Goal: Task Accomplishment & Management: Complete application form

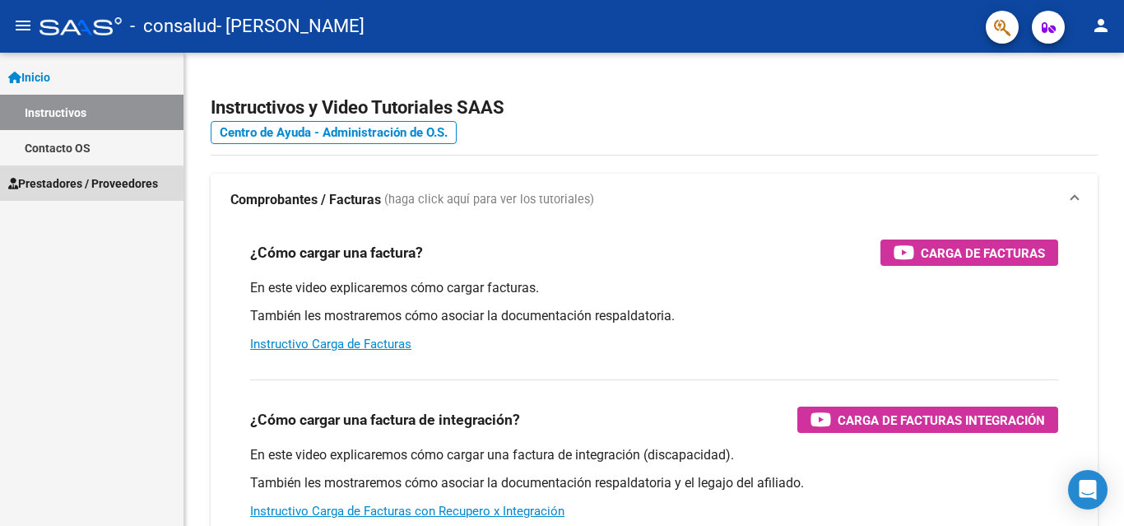
click at [87, 185] on span "Prestadores / Proveedores" at bounding box center [83, 183] width 150 height 18
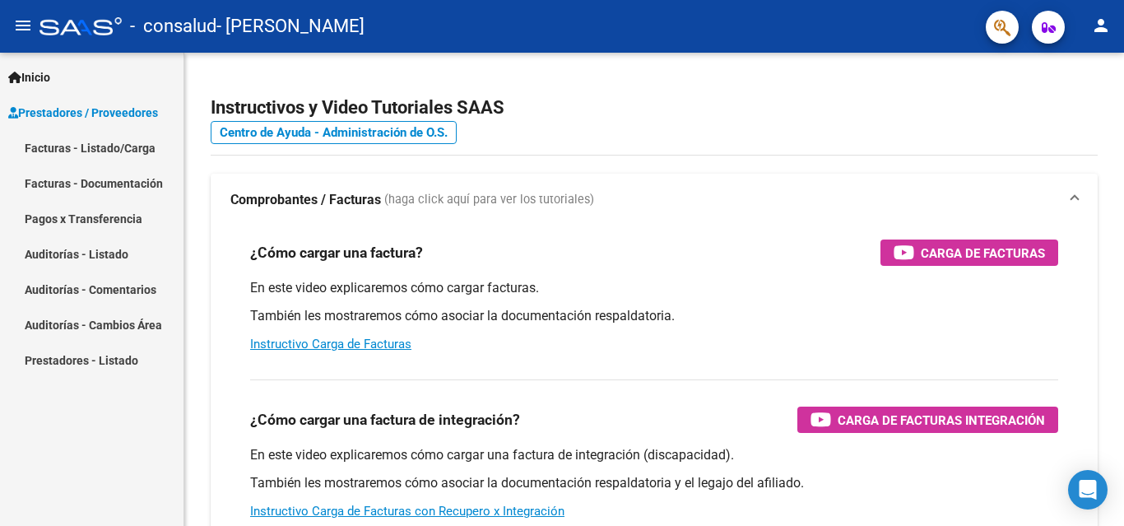
click at [101, 147] on link "Facturas - Listado/Carga" at bounding box center [91, 147] width 183 height 35
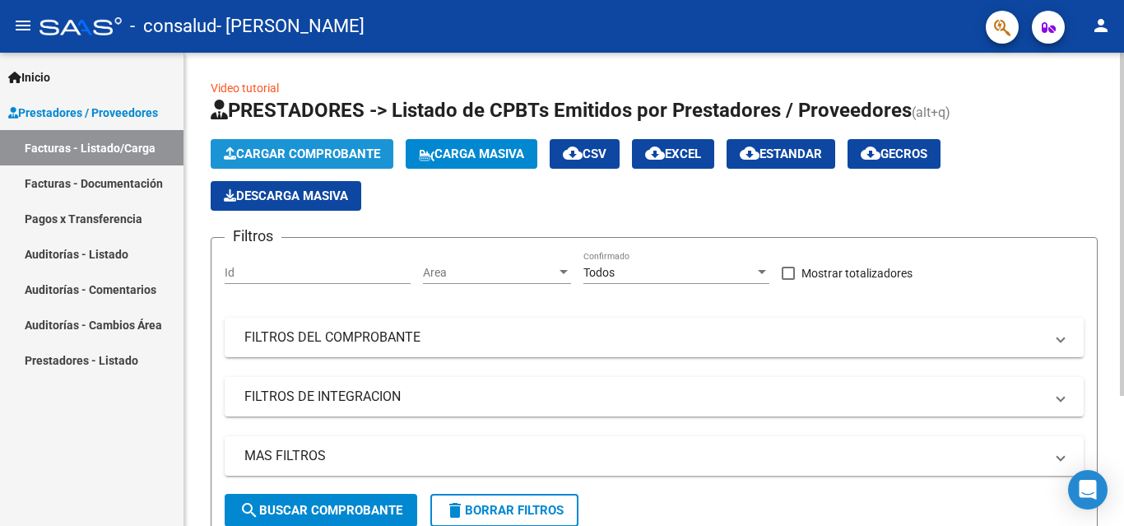
click at [267, 152] on span "Cargar Comprobante" at bounding box center [302, 153] width 156 height 15
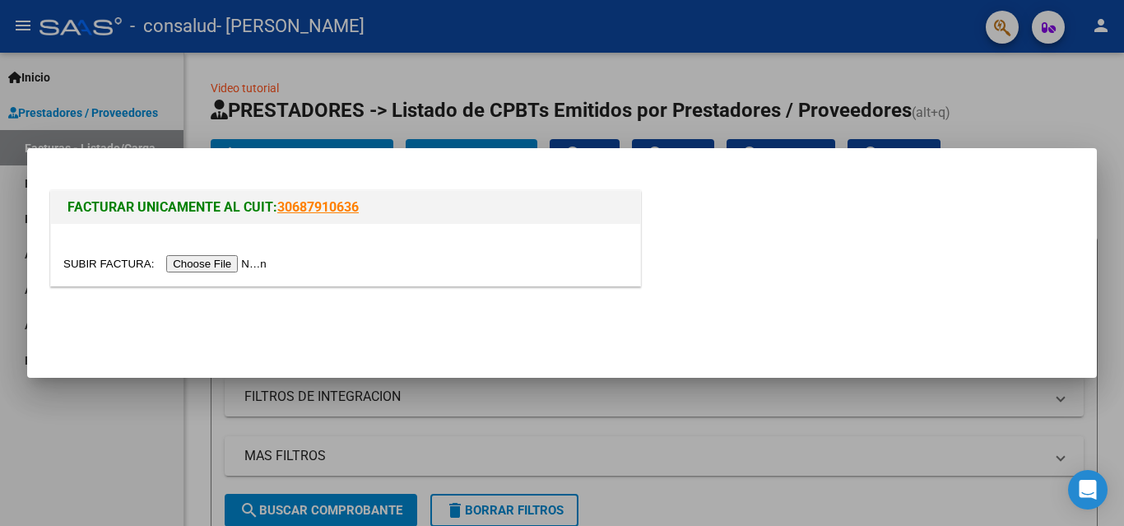
click at [192, 269] on input "file" at bounding box center [167, 263] width 208 height 17
click at [256, 261] on input "file" at bounding box center [167, 263] width 208 height 17
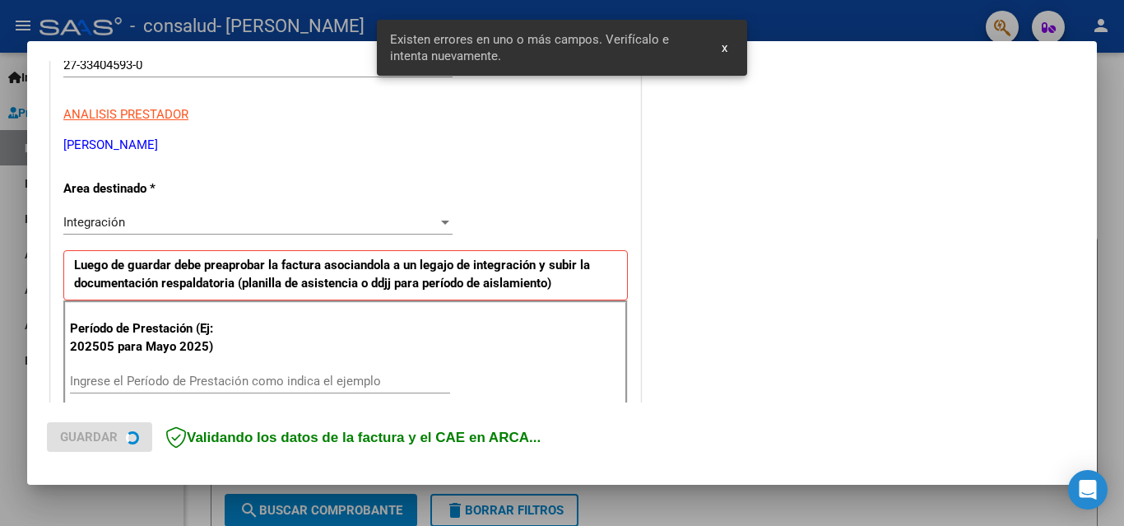
scroll to position [371, 0]
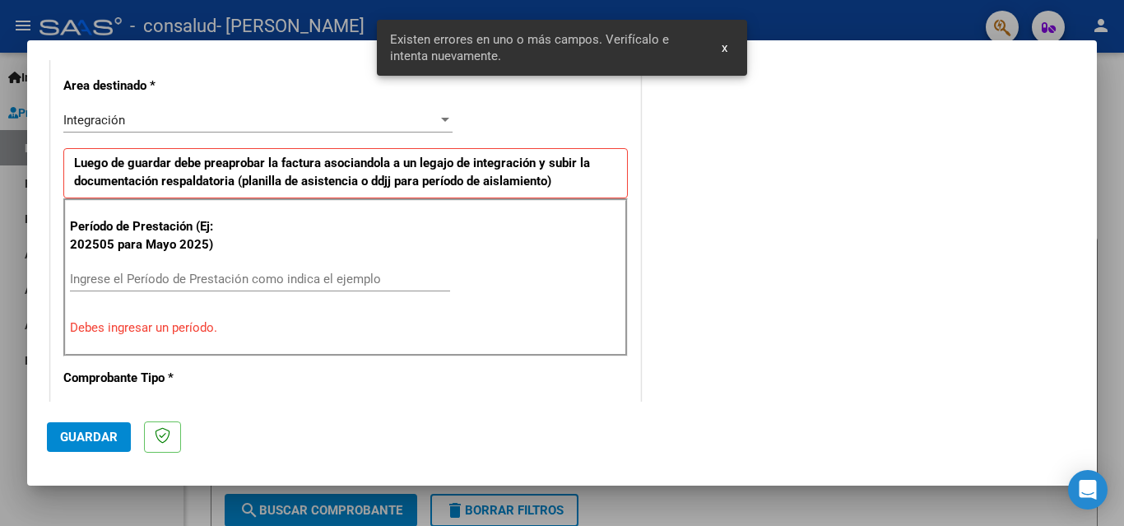
click at [180, 276] on input "Ingrese el Período de Prestación como indica el ejemplo" at bounding box center [260, 278] width 380 height 15
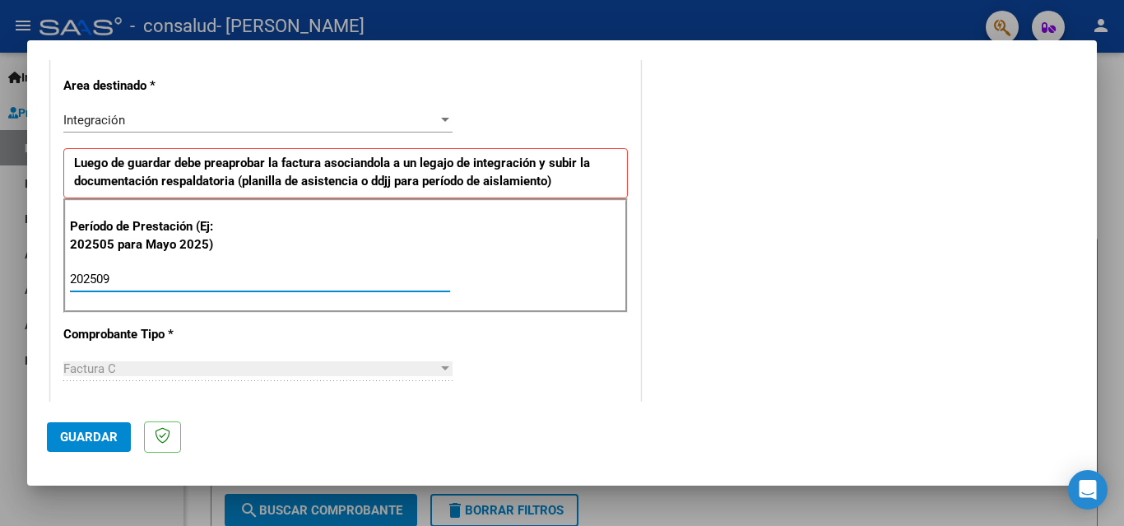
type input "202509"
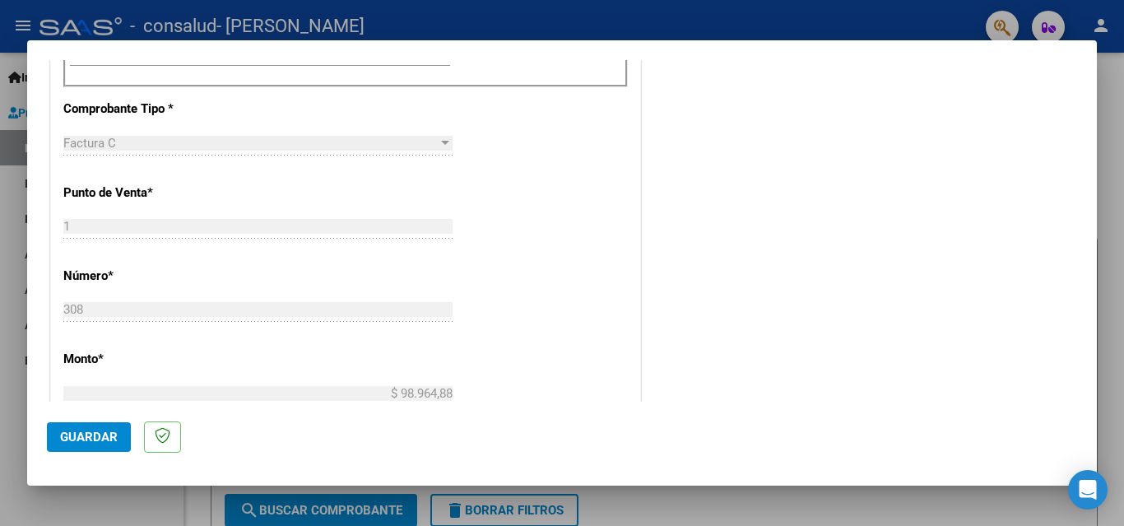
scroll to position [618, 0]
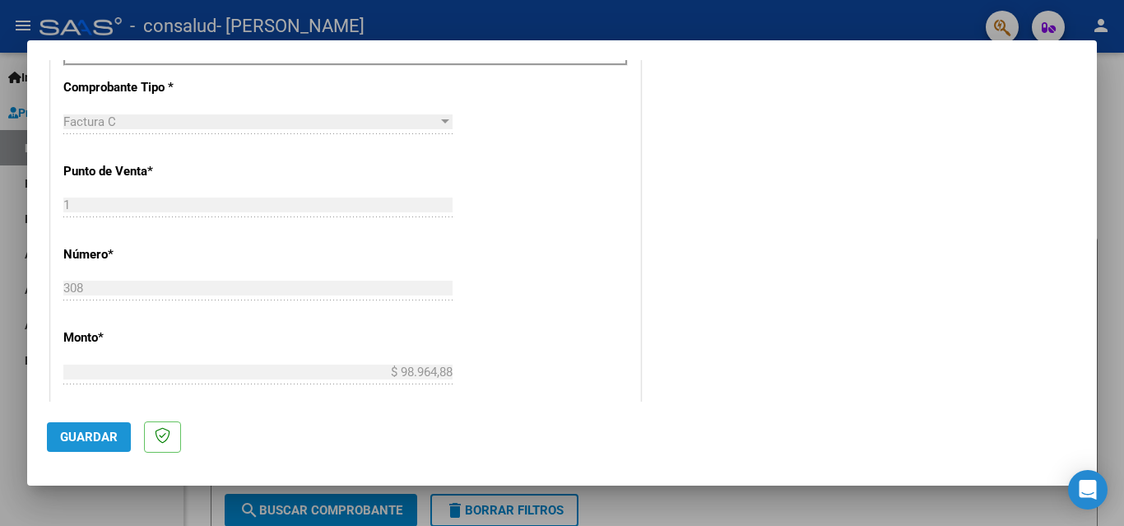
click at [81, 441] on span "Guardar" at bounding box center [89, 436] width 58 height 15
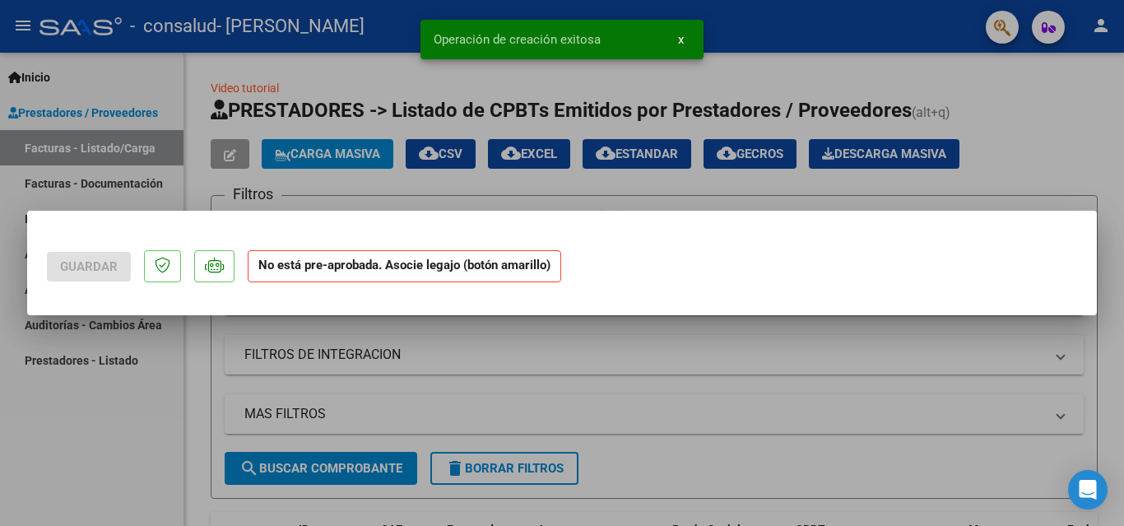
scroll to position [0, 0]
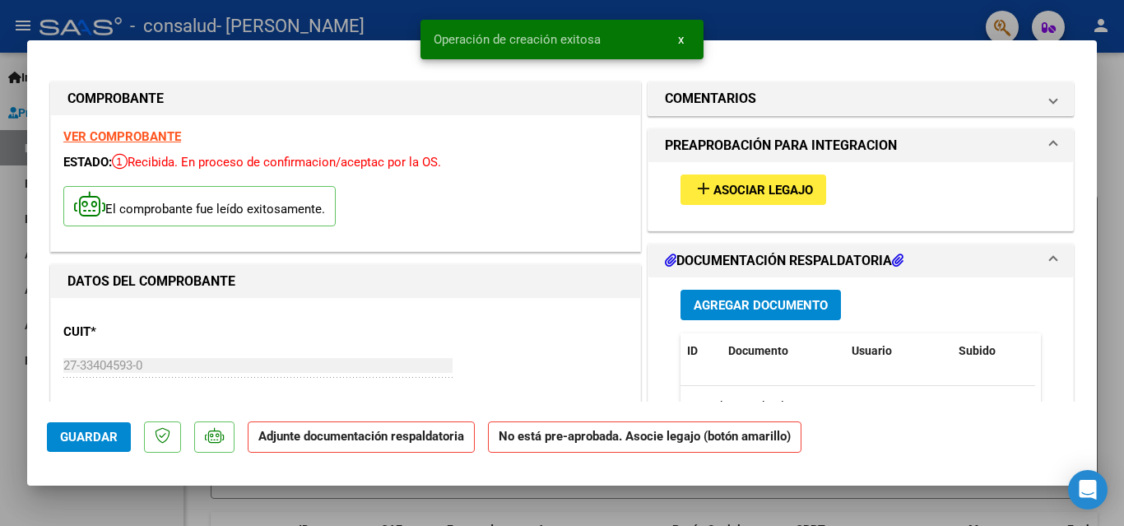
click at [728, 304] on span "Agregar Documento" at bounding box center [760, 305] width 134 height 15
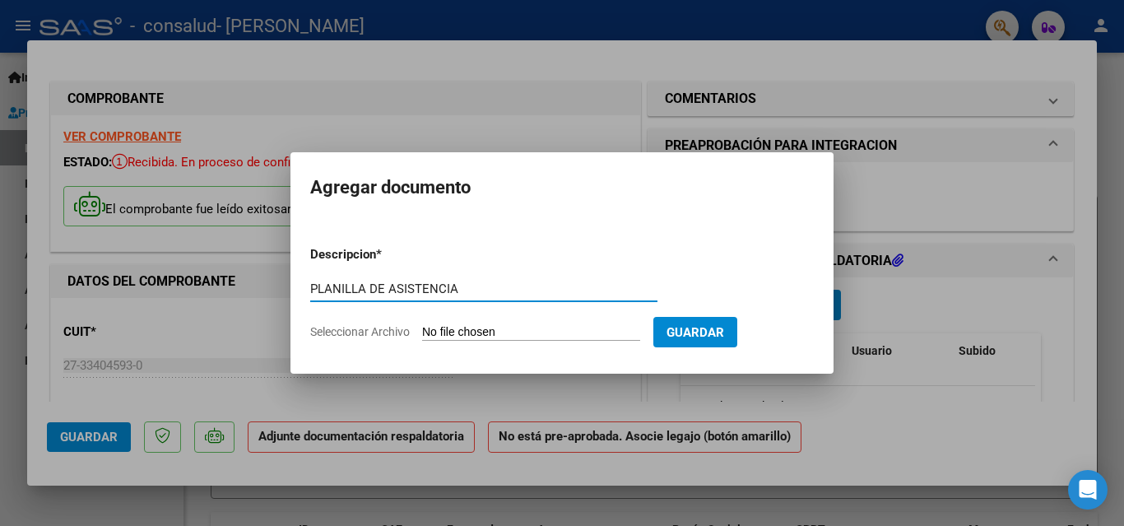
type input "PLANILLA DE ASISTENCIA"
click at [534, 326] on input "Seleccionar Archivo" at bounding box center [531, 333] width 218 height 16
type input "C:\fakepath\PLANILLA [PERSON_NAME].pdf"
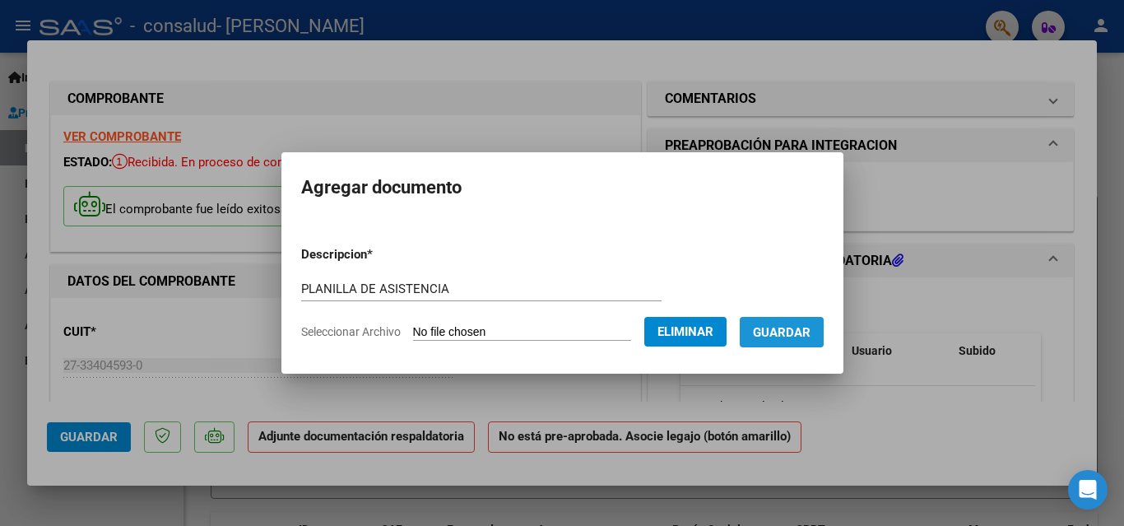
click at [795, 331] on span "Guardar" at bounding box center [782, 332] width 58 height 15
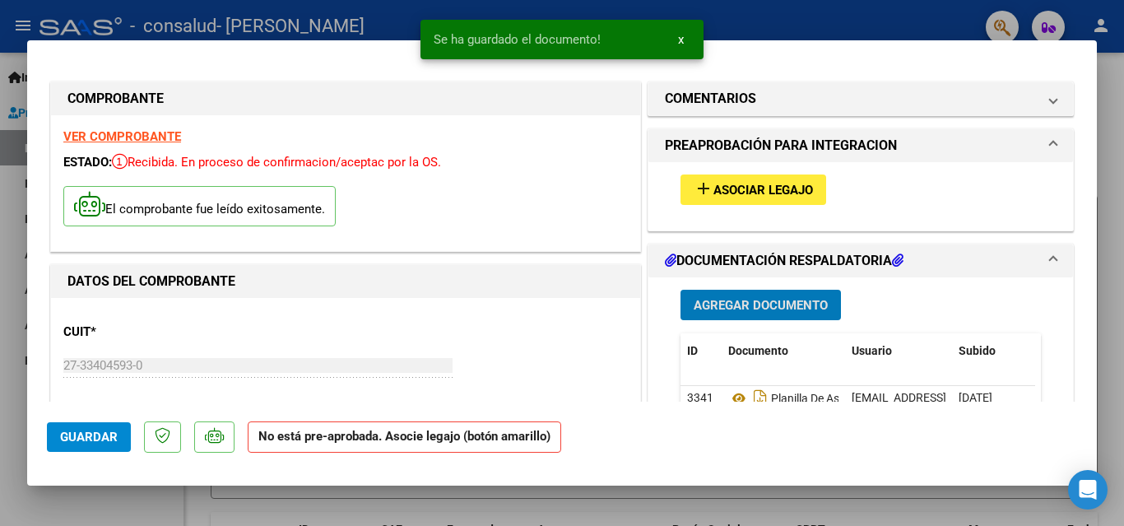
click at [781, 192] on span "Asociar Legajo" at bounding box center [763, 190] width 100 height 15
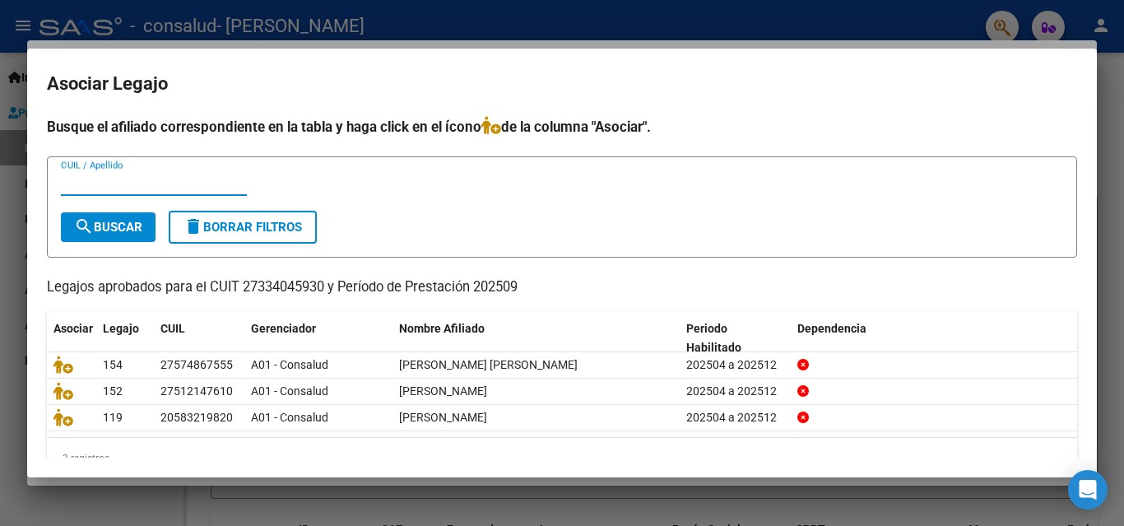
click at [666, 35] on div at bounding box center [562, 263] width 1124 height 526
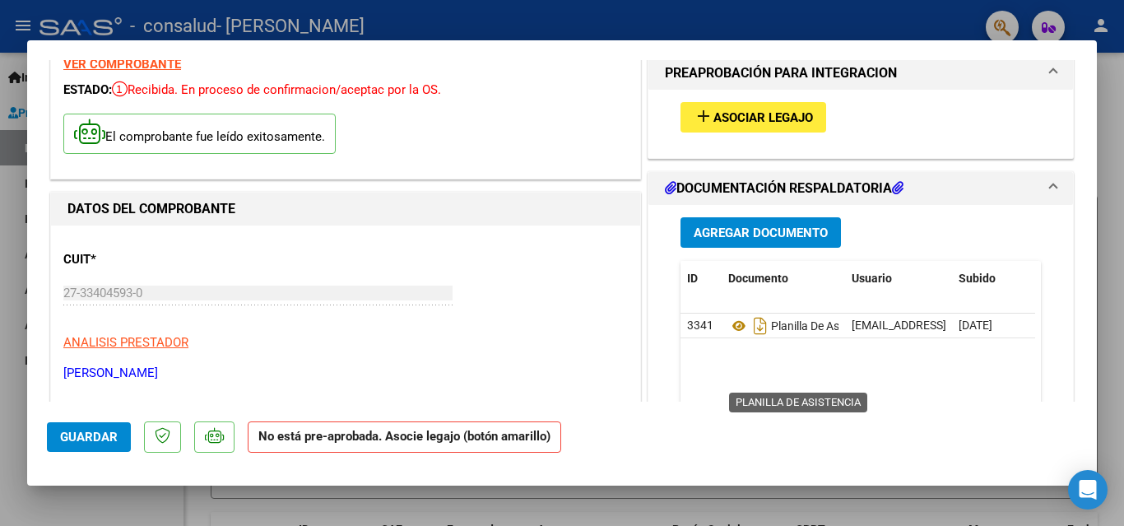
scroll to position [82, 0]
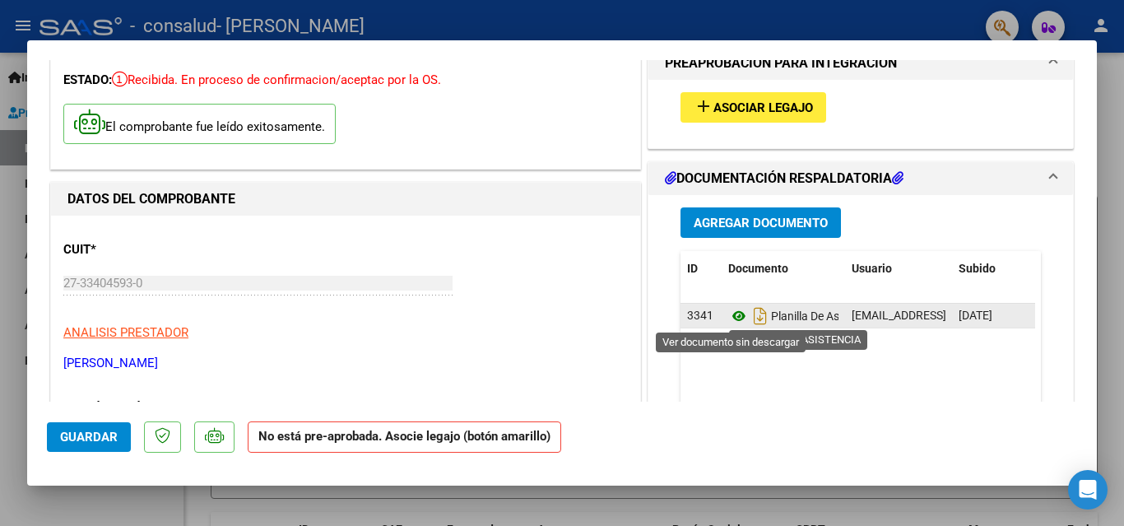
click at [730, 315] on icon at bounding box center [738, 316] width 21 height 20
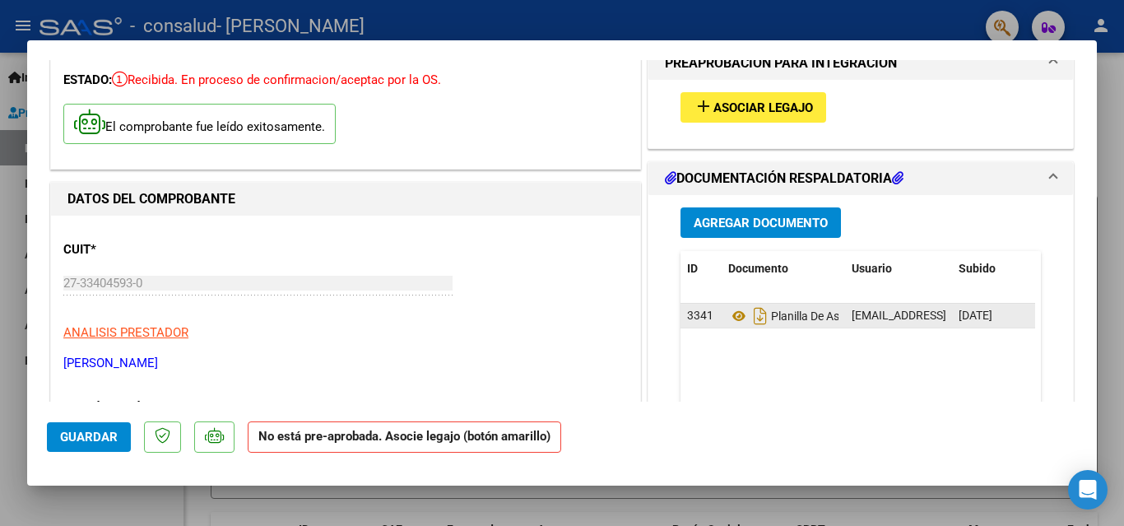
drag, startPoint x: 864, startPoint y: 320, endPoint x: 907, endPoint y: 325, distance: 43.1
click at [907, 325] on div "[EMAIL_ADDRESS][DOMAIN_NAME] - [PERSON_NAME]" at bounding box center [898, 315] width 94 height 19
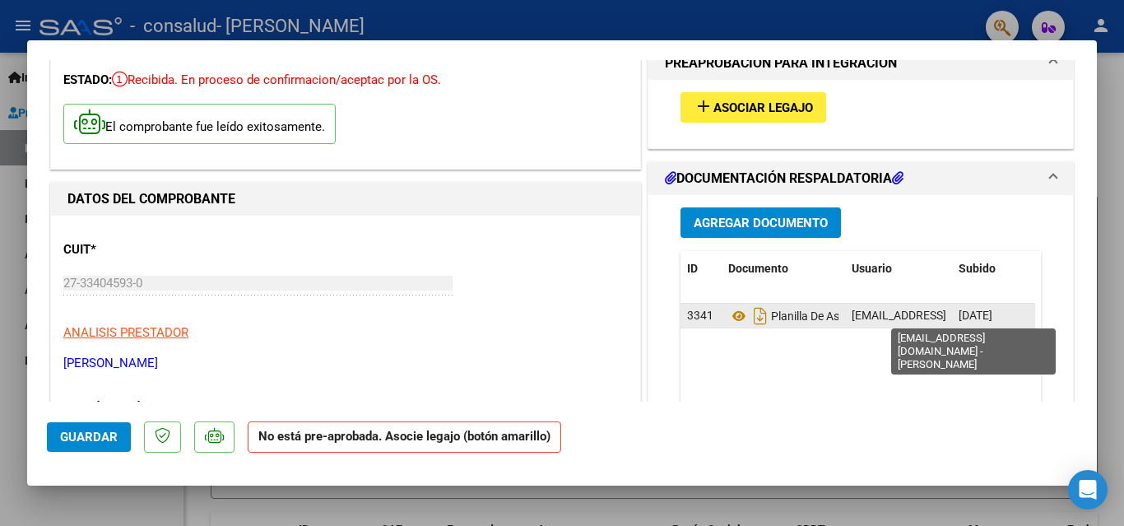
click at [907, 320] on span "[EMAIL_ADDRESS][DOMAIN_NAME] - [PERSON_NAME]" at bounding box center [990, 314] width 279 height 13
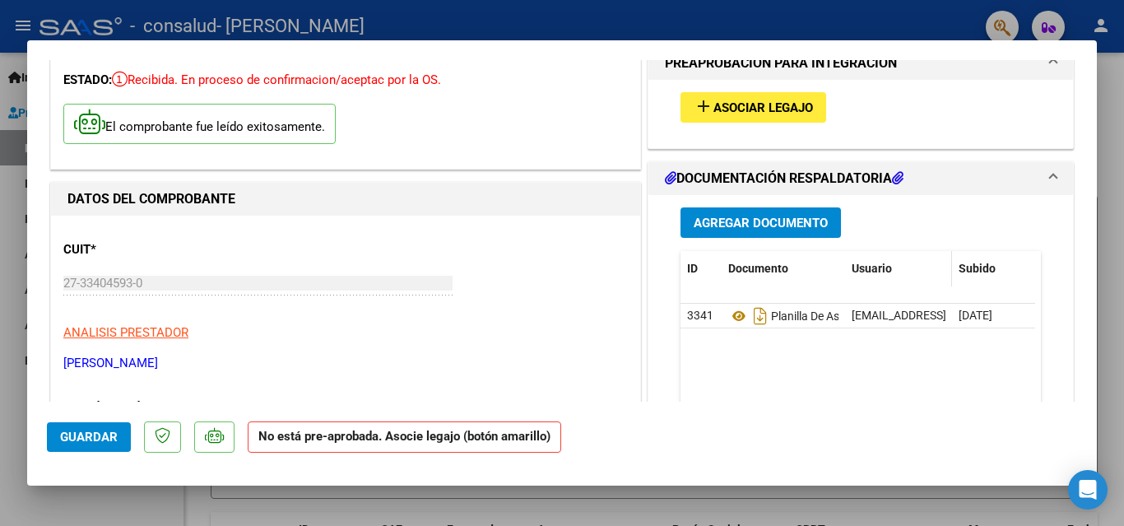
click at [866, 262] on span "Usuario" at bounding box center [871, 268] width 40 height 13
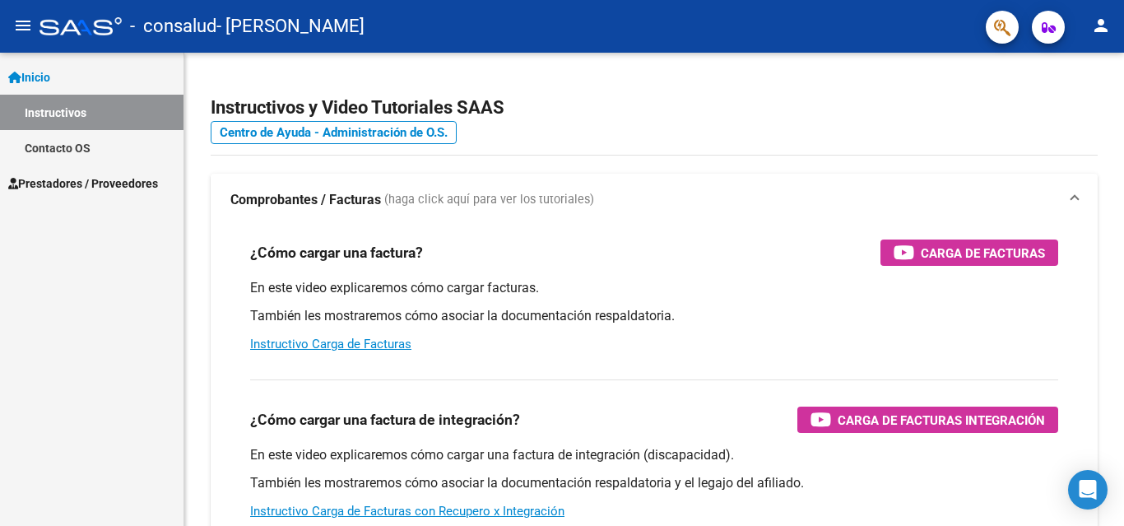
click at [100, 174] on span "Prestadores / Proveedores" at bounding box center [83, 183] width 150 height 18
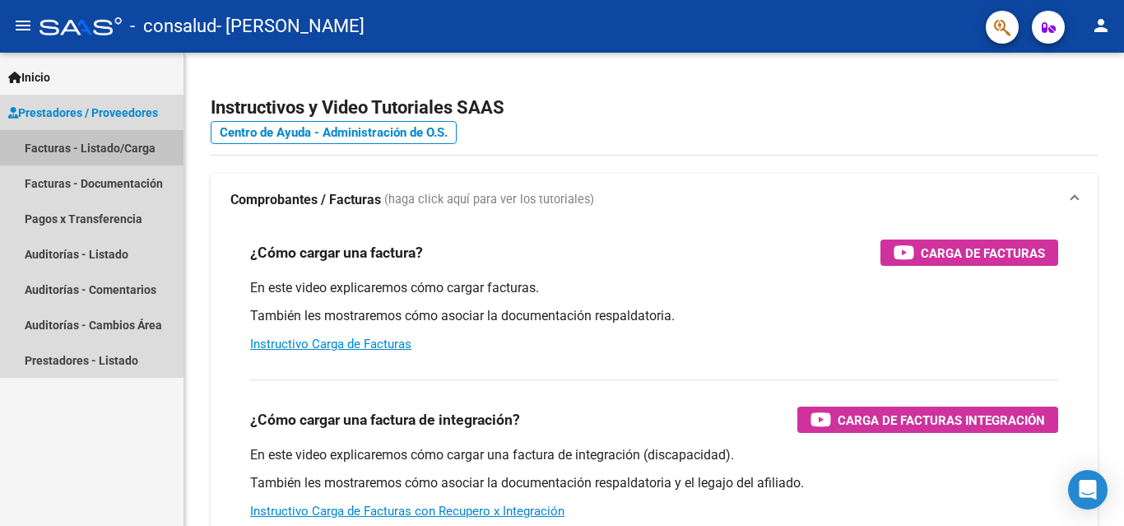
click at [99, 151] on link "Facturas - Listado/Carga" at bounding box center [91, 147] width 183 height 35
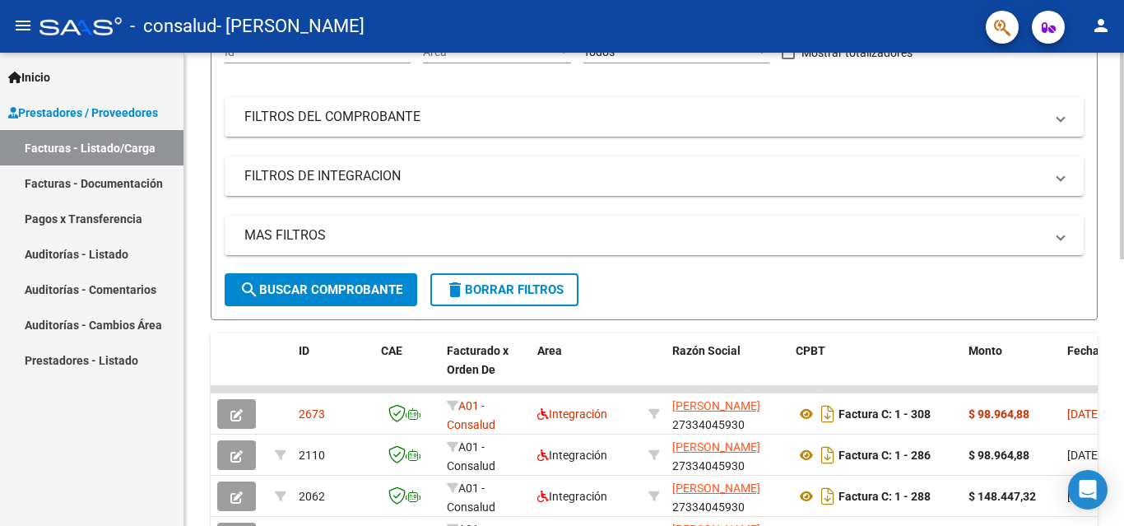
scroll to position [329, 0]
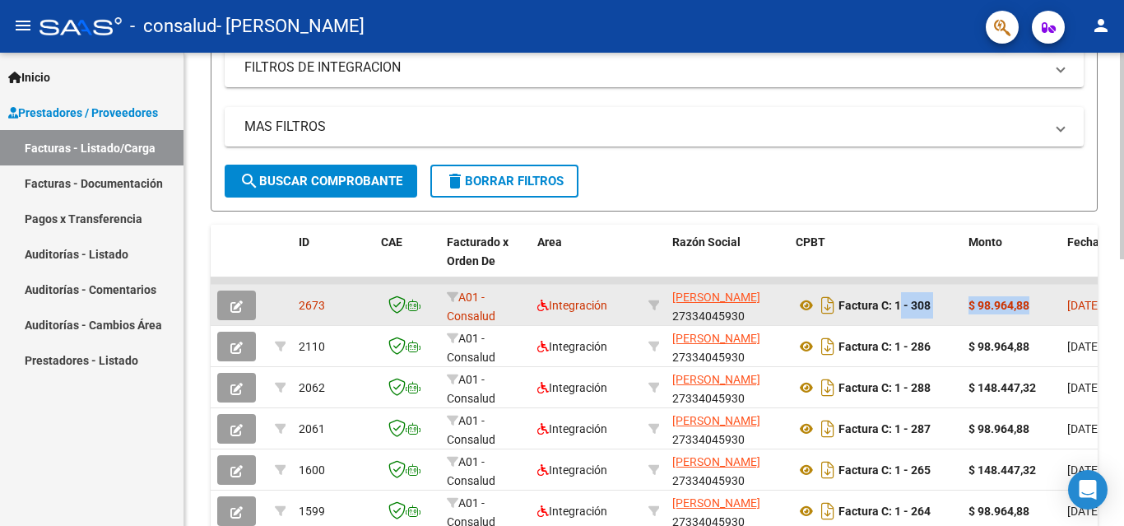
drag, startPoint x: 1055, startPoint y: 308, endPoint x: 894, endPoint y: 303, distance: 160.5
click at [239, 308] on icon "button" at bounding box center [236, 306] width 12 height 12
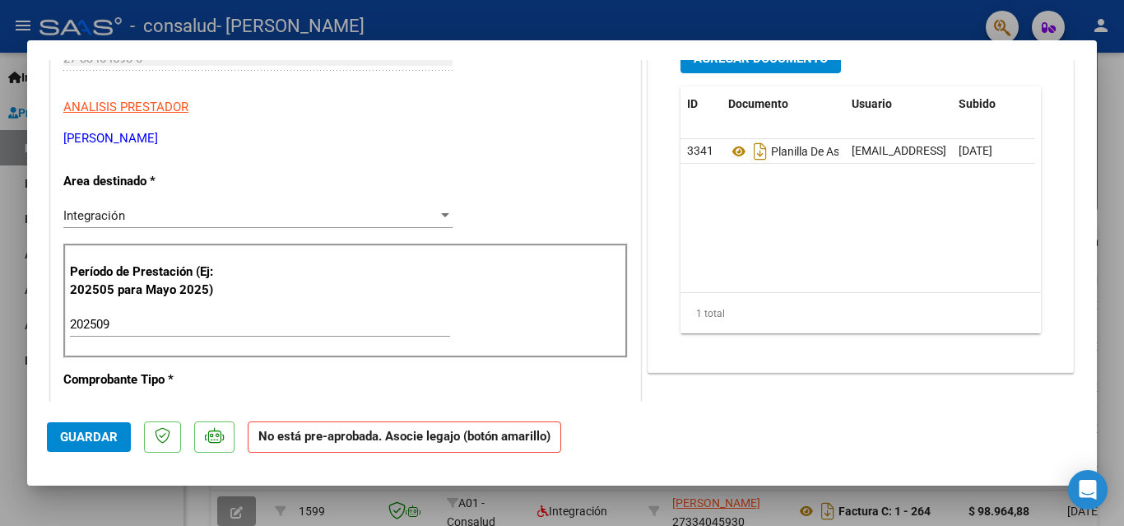
scroll to position [165, 0]
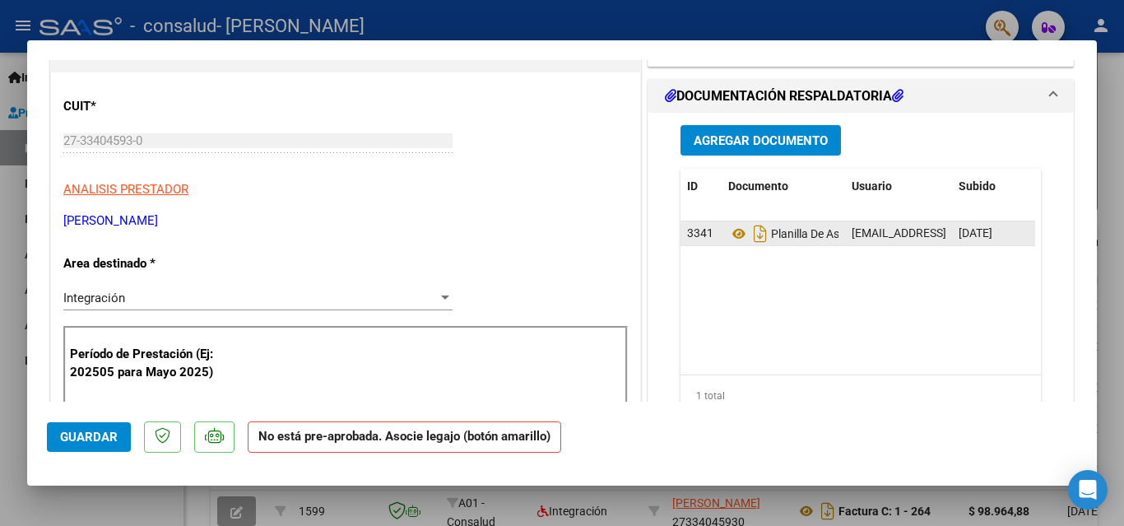
click at [691, 235] on span "3341" at bounding box center [700, 232] width 26 height 13
drag, startPoint x: 691, startPoint y: 234, endPoint x: 676, endPoint y: 238, distance: 15.2
click at [680, 238] on datatable-body-cell "3341" at bounding box center [700, 233] width 41 height 24
drag, startPoint x: 693, startPoint y: 234, endPoint x: 859, endPoint y: 244, distance: 165.7
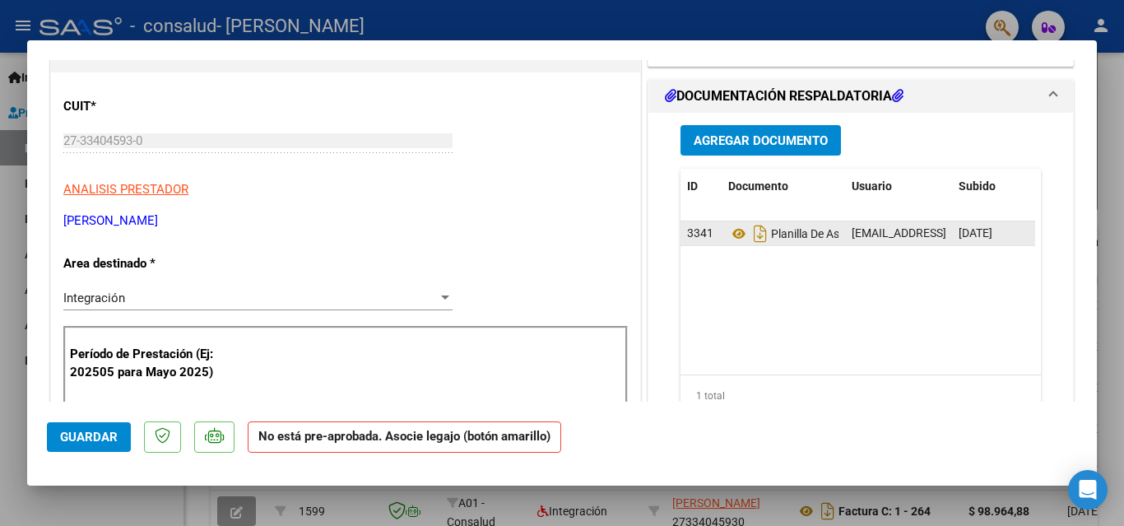
click at [859, 244] on div "3341 Planilla De Asistencia [EMAIL_ADDRESS][DOMAIN_NAME] - [PERSON_NAME] [DATE]" at bounding box center [898, 233] width 436 height 25
click at [879, 220] on datatable-header "ID Documento Usuario Subido Acción" at bounding box center [857, 195] width 355 height 53
click at [880, 220] on datatable-header "ID Documento Usuario Subido Acción" at bounding box center [857, 195] width 355 height 53
click at [878, 232] on span "[EMAIL_ADDRESS][DOMAIN_NAME] - [PERSON_NAME]" at bounding box center [990, 232] width 279 height 13
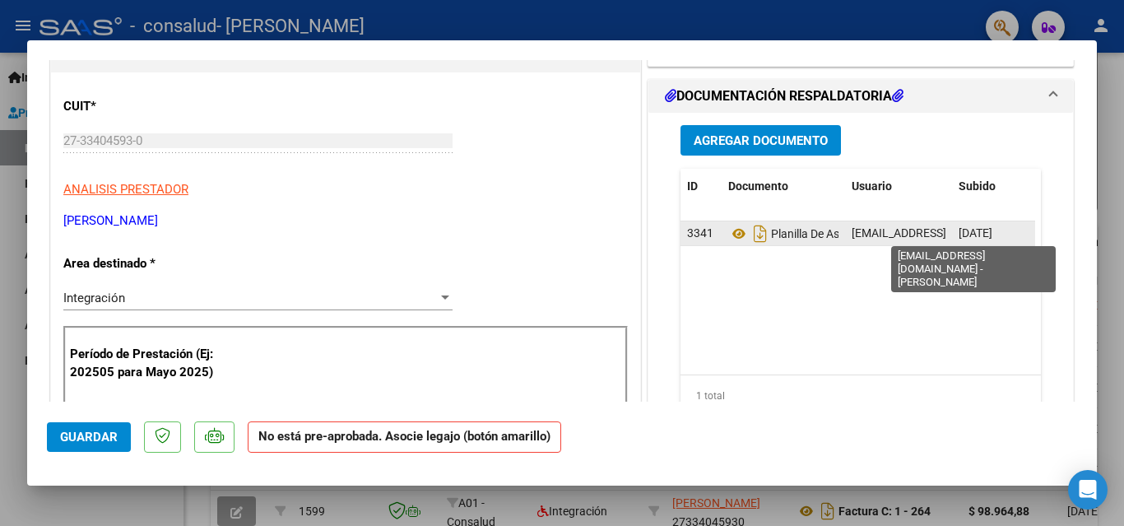
click at [878, 232] on span "[EMAIL_ADDRESS][DOMAIN_NAME] - [PERSON_NAME]" at bounding box center [990, 232] width 279 height 13
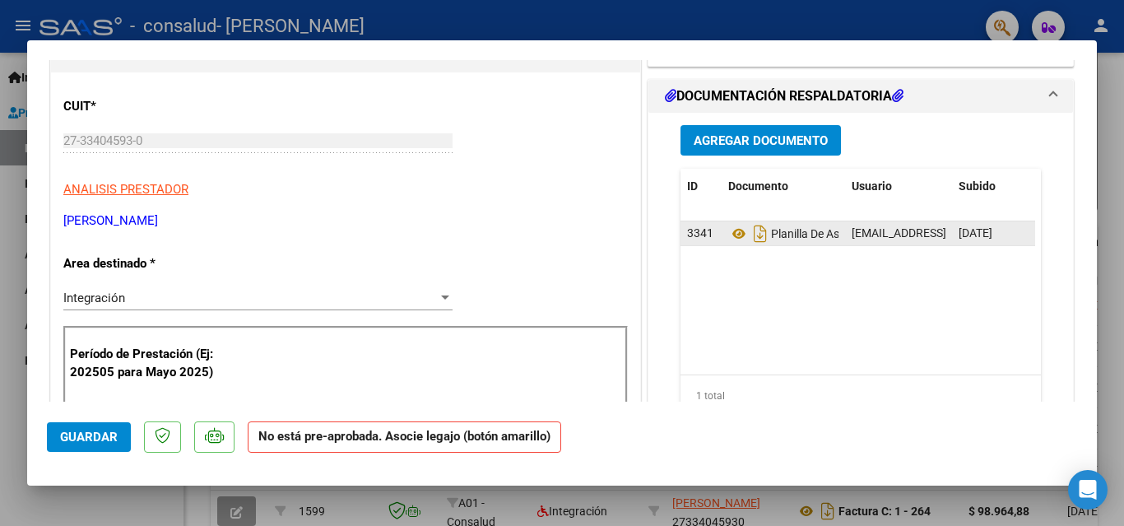
click at [878, 232] on span "[EMAIL_ADDRESS][DOMAIN_NAME] - [PERSON_NAME]" at bounding box center [990, 232] width 279 height 13
drag, startPoint x: 901, startPoint y: 352, endPoint x: 874, endPoint y: 285, distance: 72.4
click at [901, 350] on datatable-body "3341 Planilla De Asistencia [EMAIL_ADDRESS][DOMAIN_NAME] - [PERSON_NAME] [DATE]" at bounding box center [857, 297] width 355 height 153
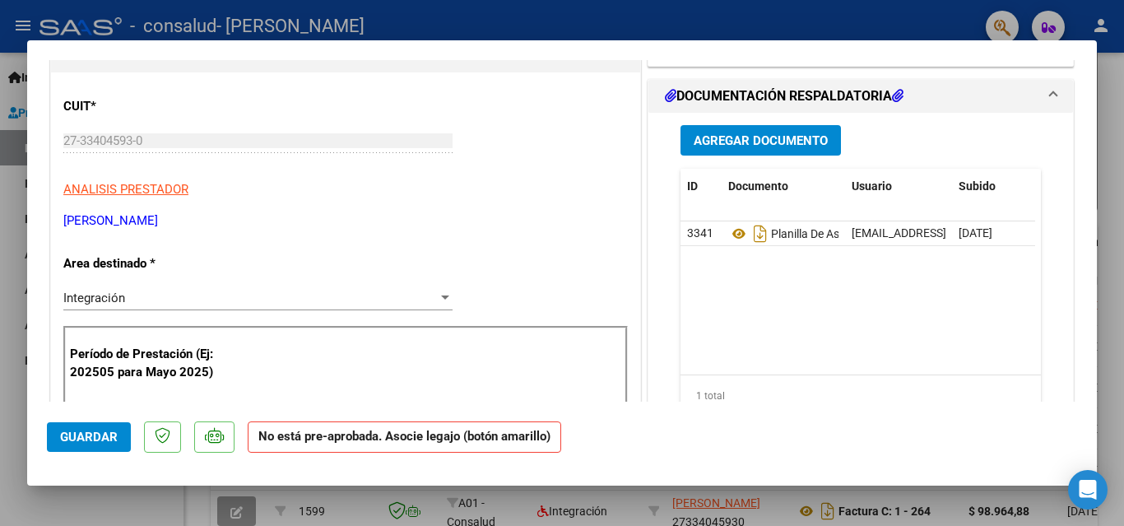
click at [1046, 90] on mat-expansion-panel-header "DOCUMENTACIÓN RESPALDATORIA" at bounding box center [860, 96] width 424 height 33
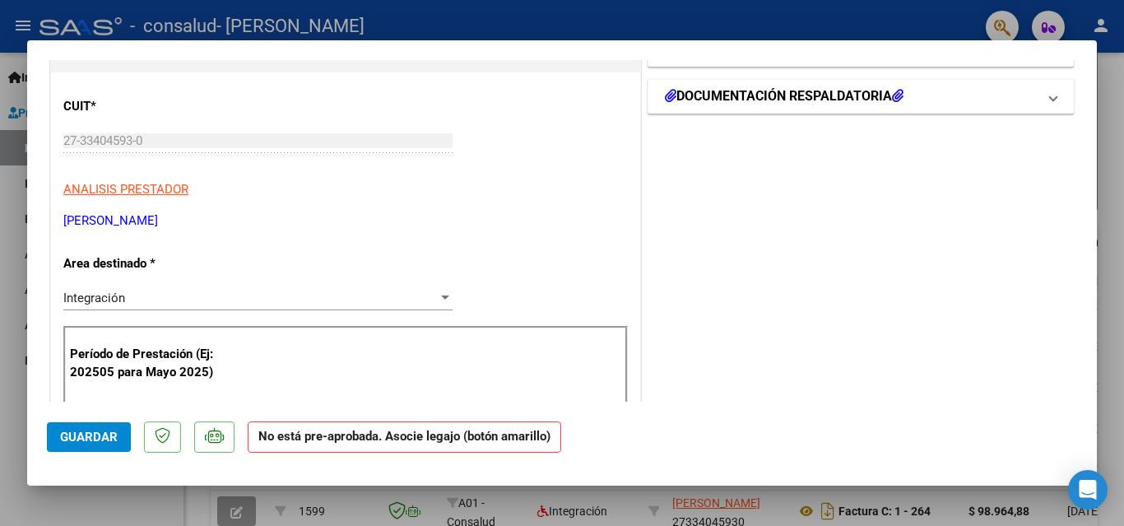
click at [1046, 90] on mat-expansion-panel-header "DOCUMENTACIÓN RESPALDATORIA" at bounding box center [860, 96] width 424 height 33
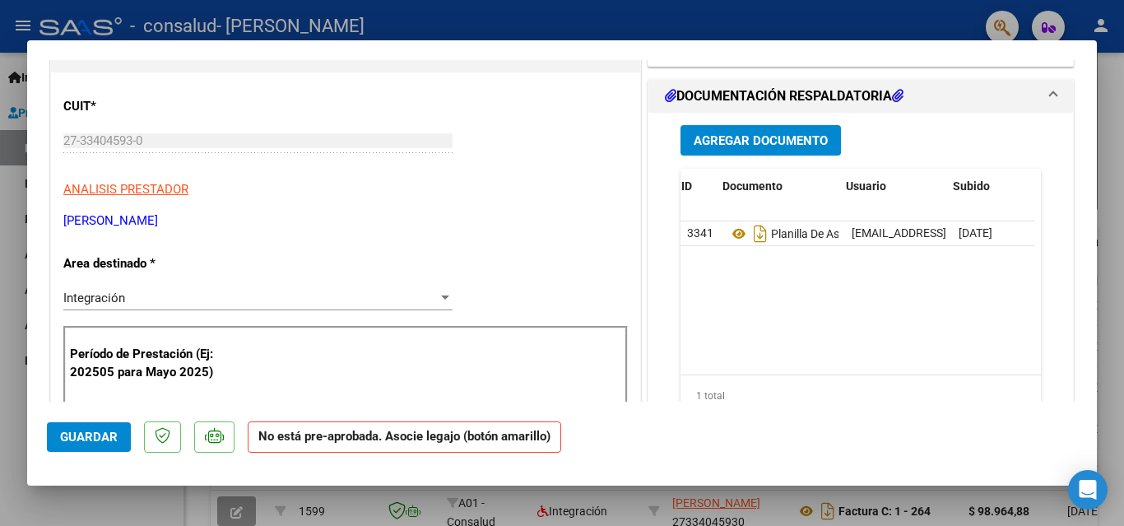
scroll to position [0, 81]
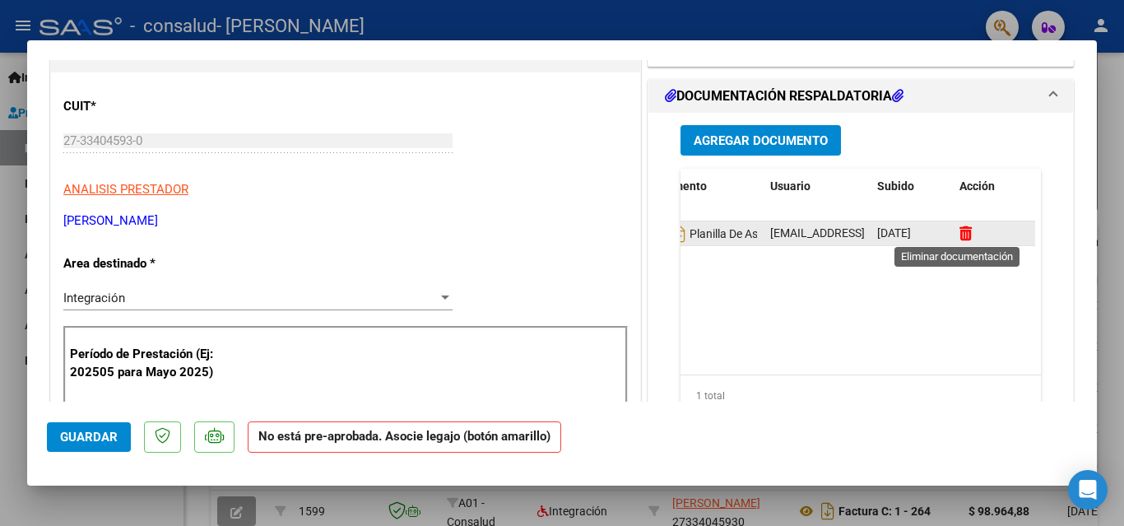
click at [959, 229] on icon at bounding box center [965, 233] width 12 height 16
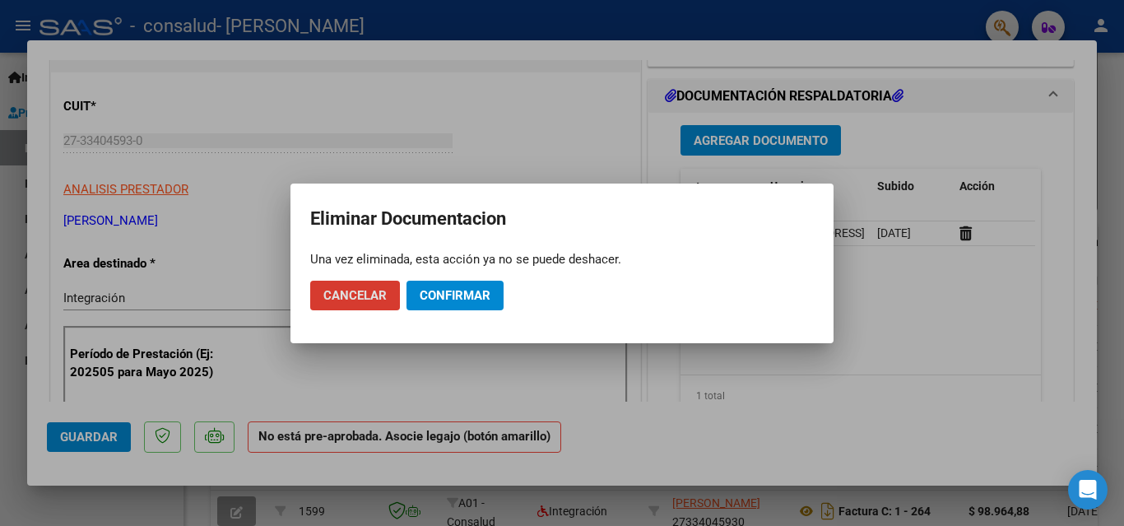
click at [442, 292] on span "Confirmar" at bounding box center [454, 295] width 71 height 15
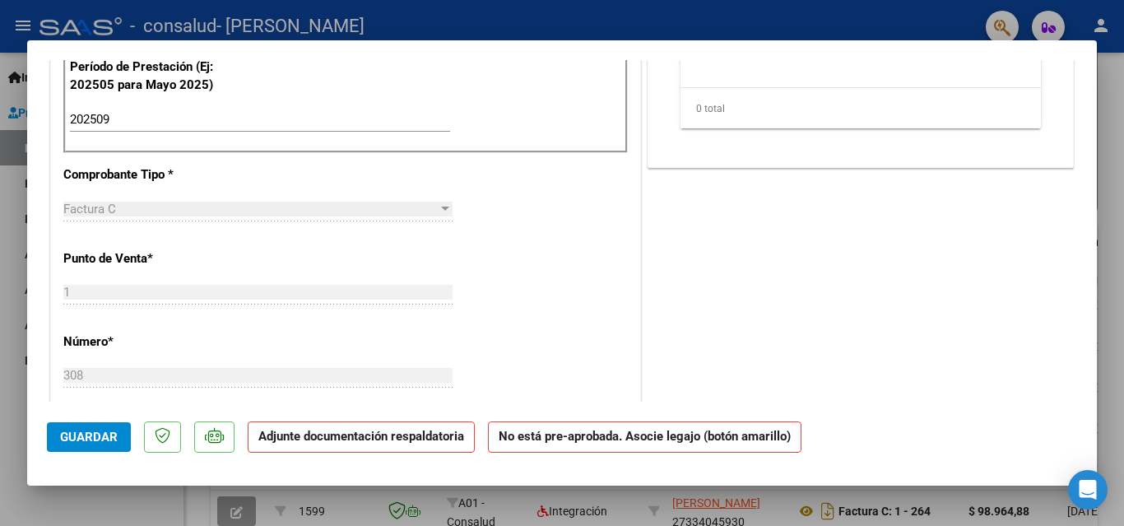
scroll to position [0, 0]
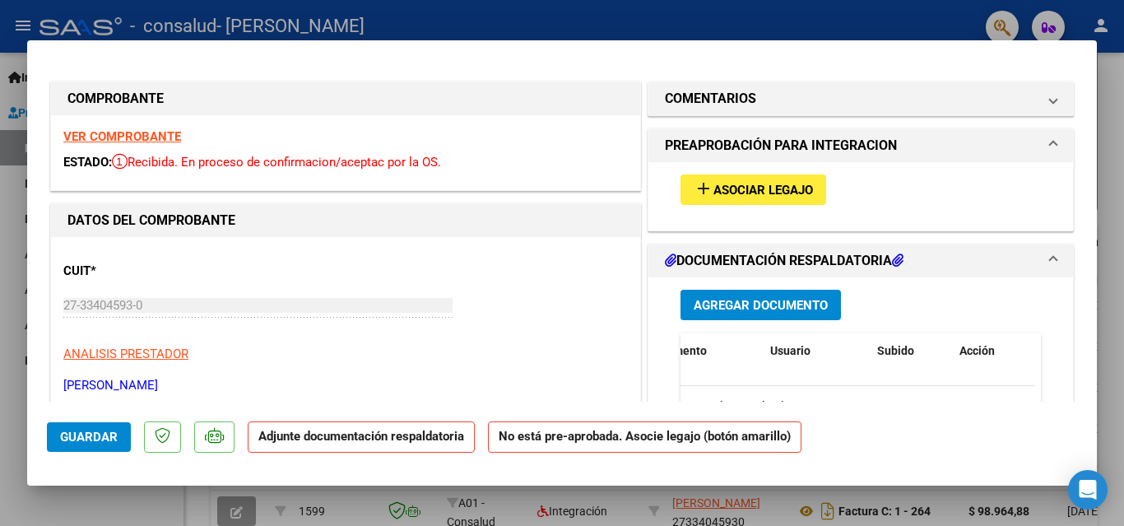
click at [110, 136] on strong "VER COMPROBANTE" at bounding box center [122, 136] width 118 height 15
click at [770, 309] on span "Agregar Documento" at bounding box center [760, 305] width 134 height 15
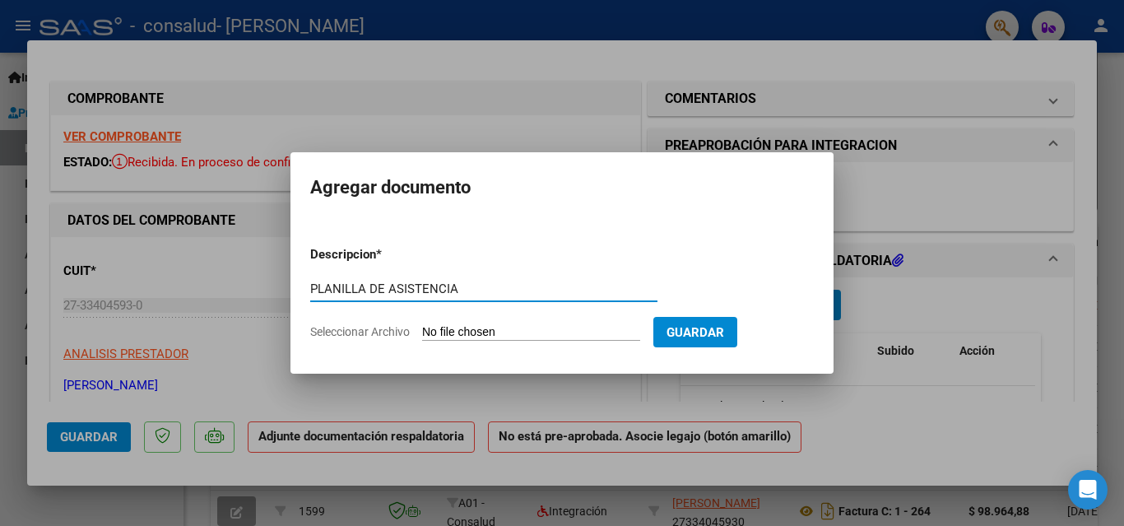
type input "PLANILLA DE ASISTENCIA"
click at [481, 330] on input "Seleccionar Archivo" at bounding box center [531, 333] width 218 height 16
type input "C:\fakepath\PLANILLA FONOAUDIOLOGIA (4).jpeg"
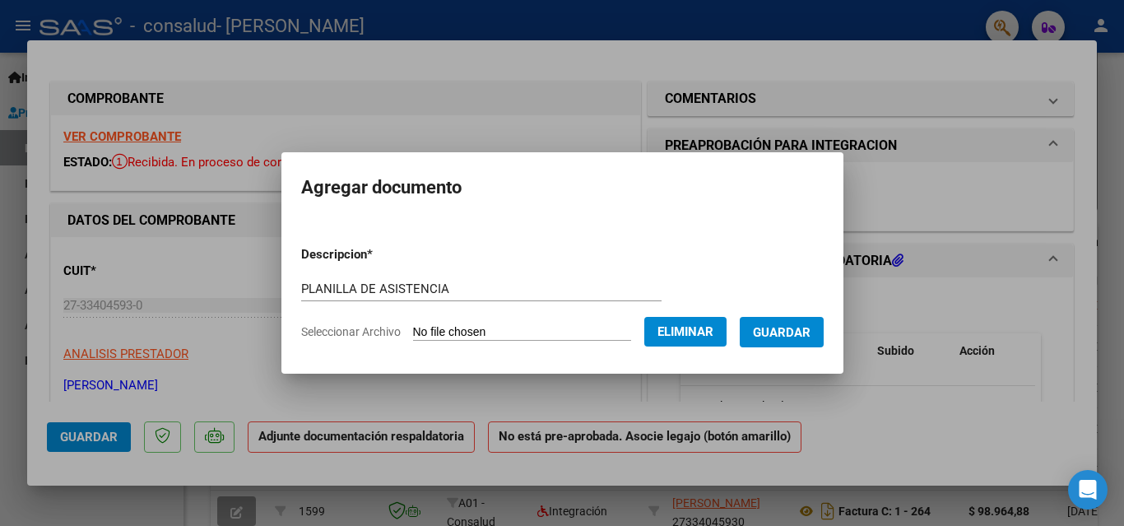
click at [800, 327] on span "Guardar" at bounding box center [782, 332] width 58 height 15
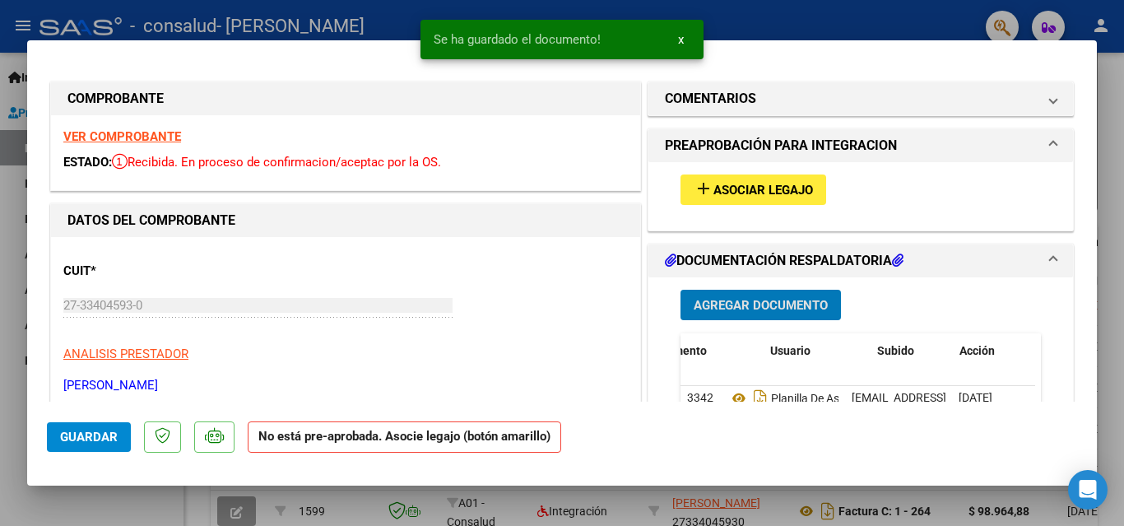
click at [758, 183] on span "Asociar Legajo" at bounding box center [763, 190] width 100 height 15
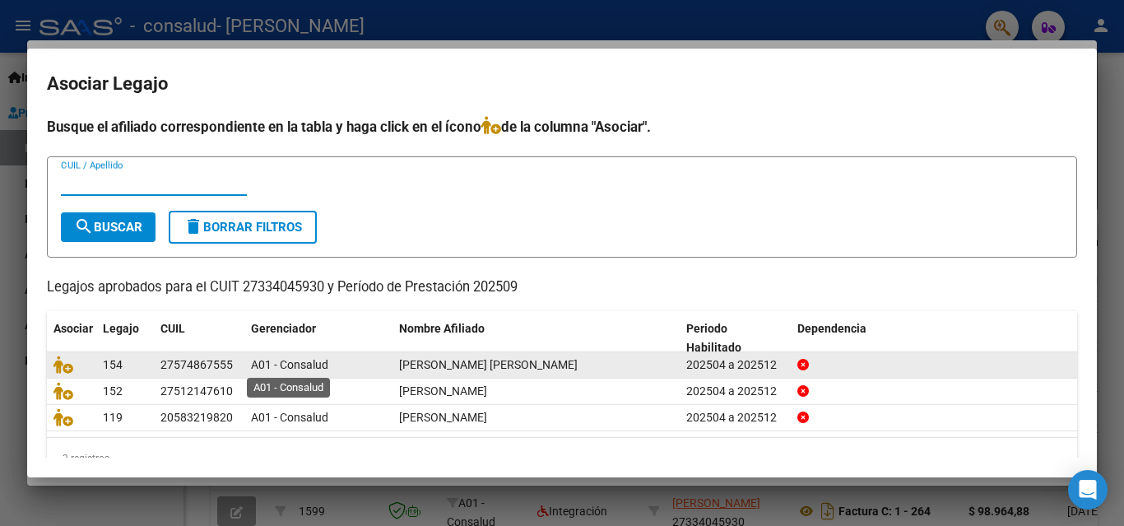
click at [275, 369] on span "A01 - Consalud" at bounding box center [289, 364] width 77 height 13
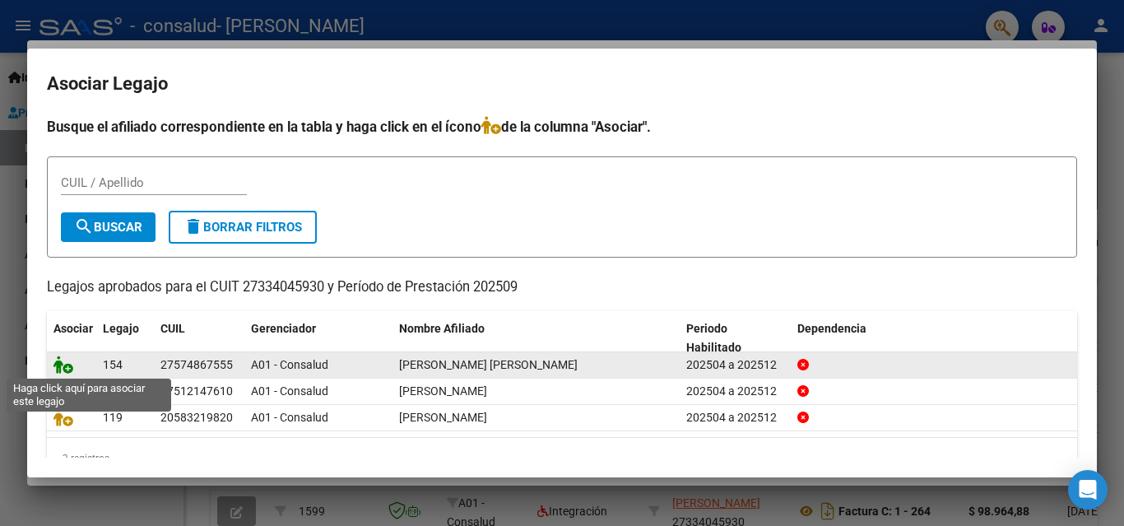
click at [67, 366] on icon at bounding box center [63, 364] width 20 height 18
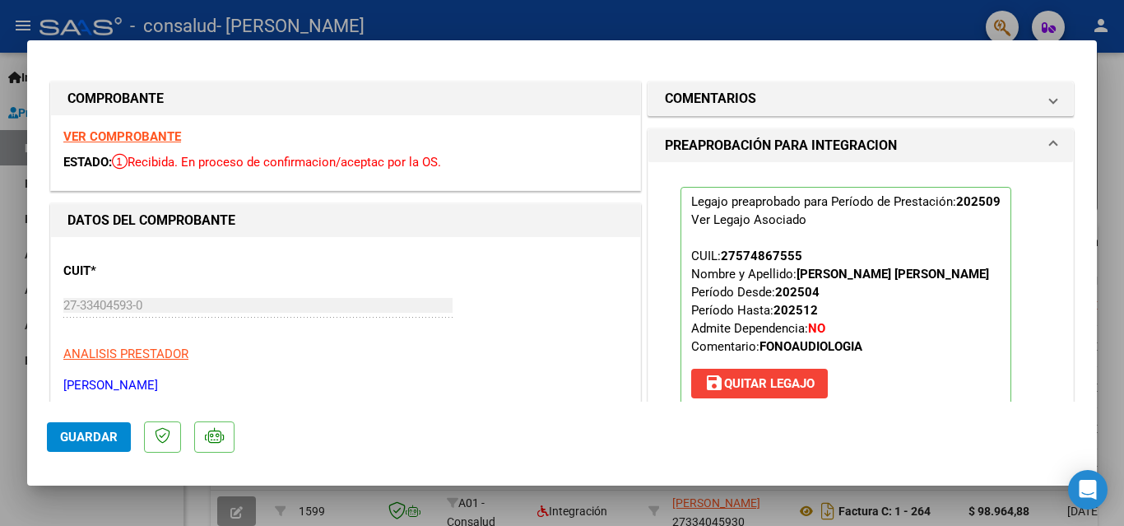
click at [92, 432] on span "Guardar" at bounding box center [89, 436] width 58 height 15
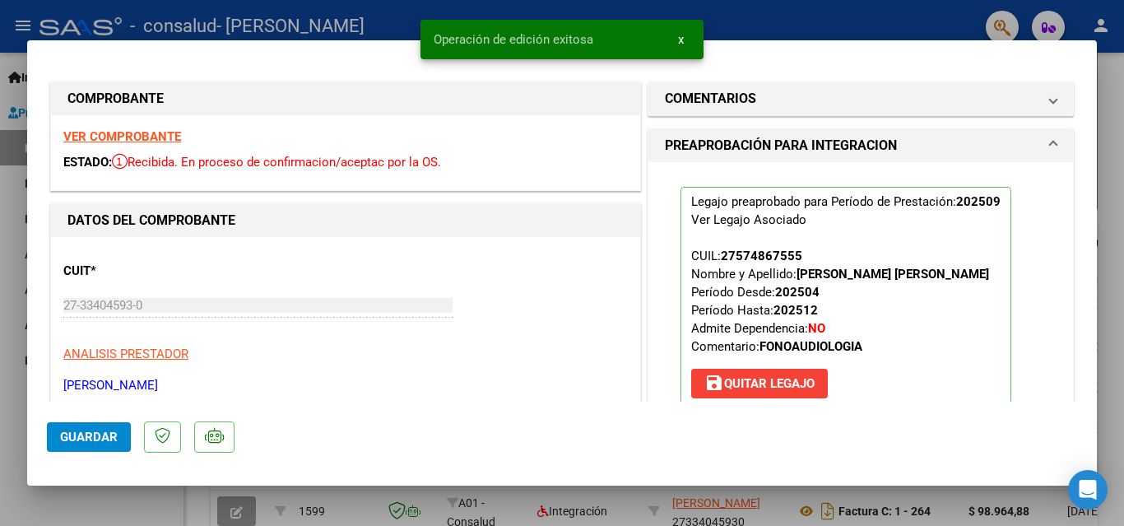
click at [95, 445] on button "Guardar" at bounding box center [89, 437] width 84 height 30
click at [752, 16] on div at bounding box center [562, 263] width 1124 height 526
type input "$ 0,00"
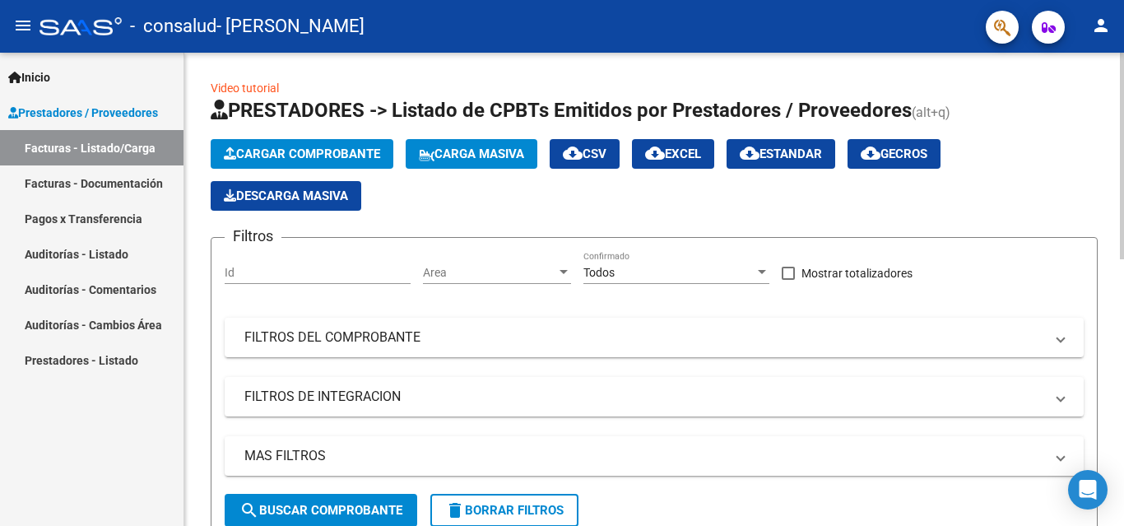
click at [314, 146] on span "Cargar Comprobante" at bounding box center [302, 153] width 156 height 15
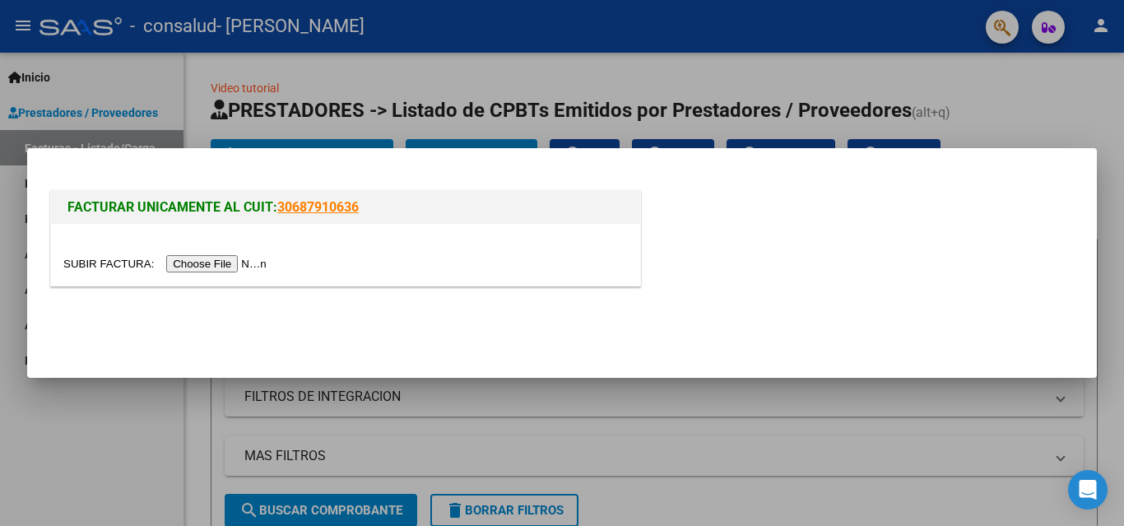
click at [189, 264] on input "file" at bounding box center [167, 263] width 208 height 17
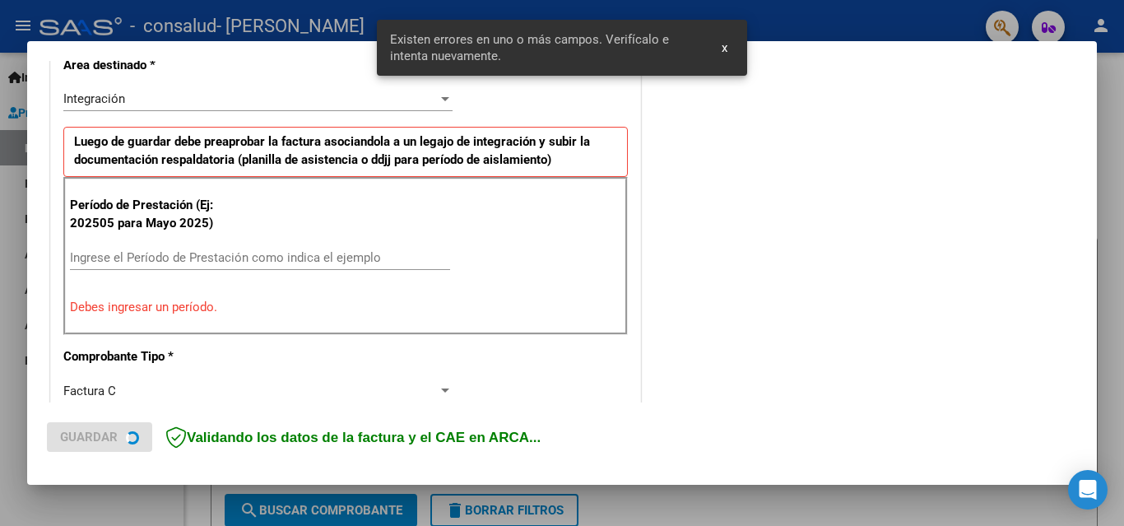
scroll to position [402, 0]
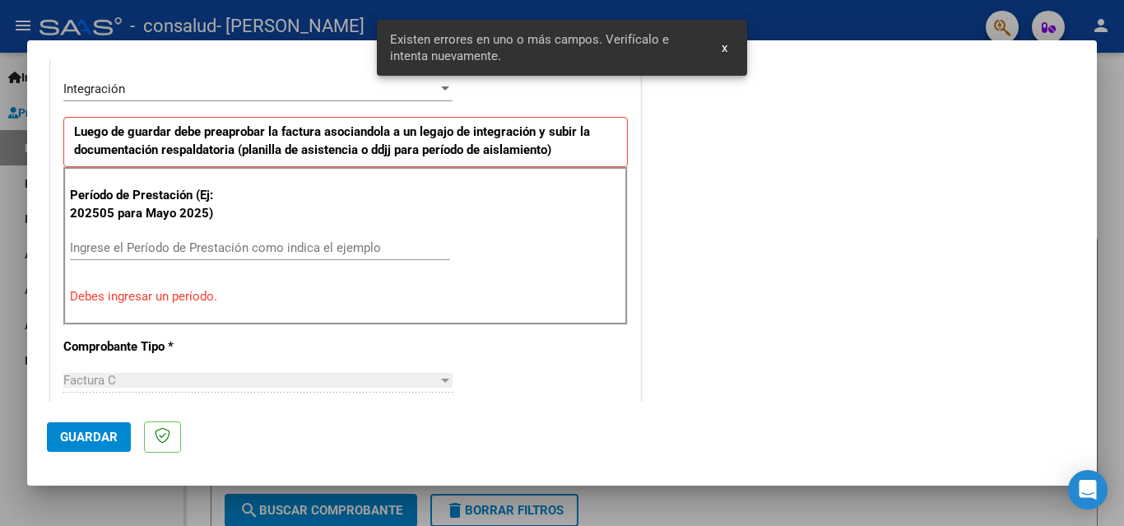
click at [174, 244] on input "Ingrese el Período de Prestación como indica el ejemplo" at bounding box center [260, 247] width 380 height 15
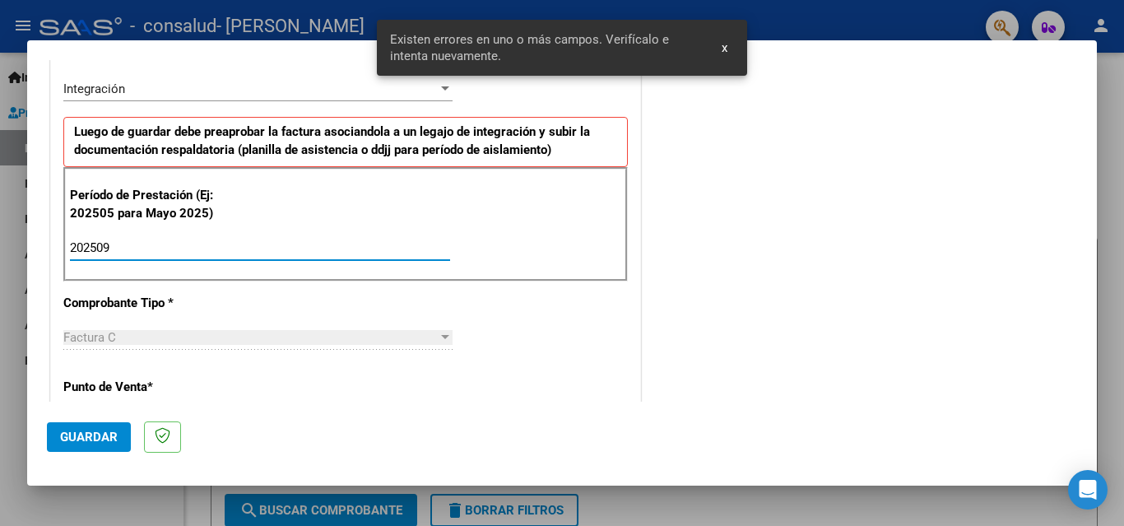
type input "202509"
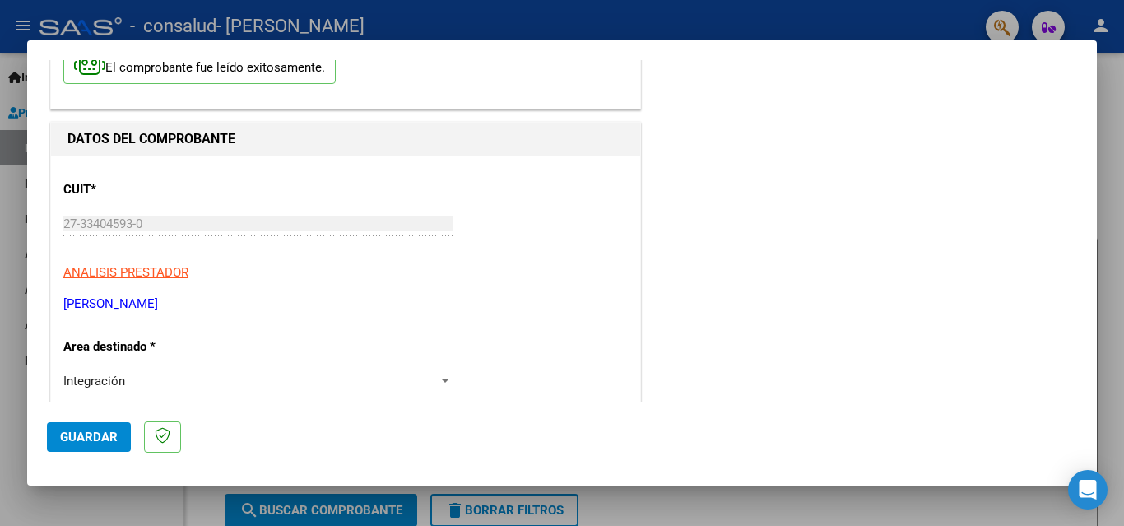
scroll to position [0, 0]
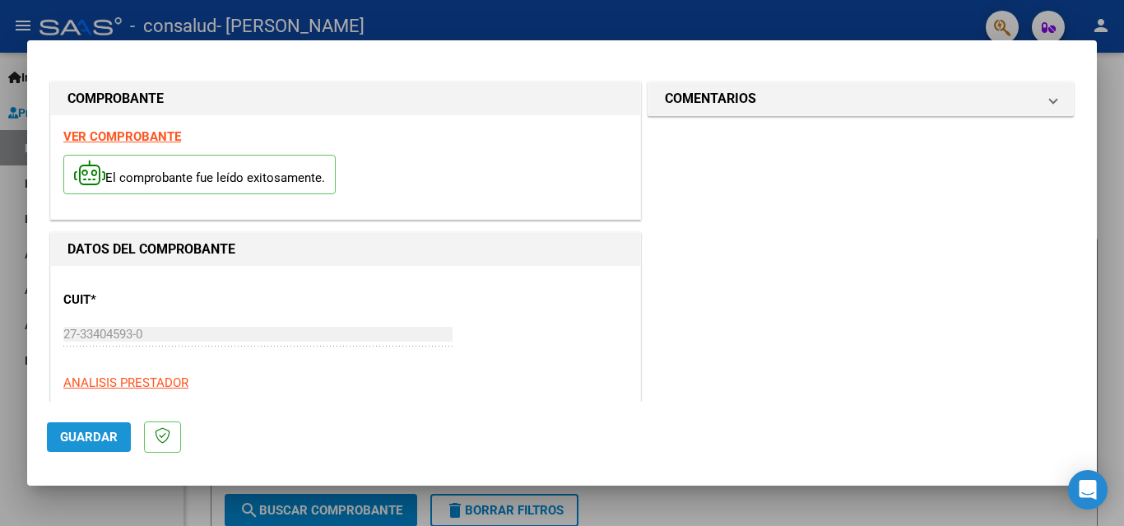
click at [94, 436] on span "Guardar" at bounding box center [89, 436] width 58 height 15
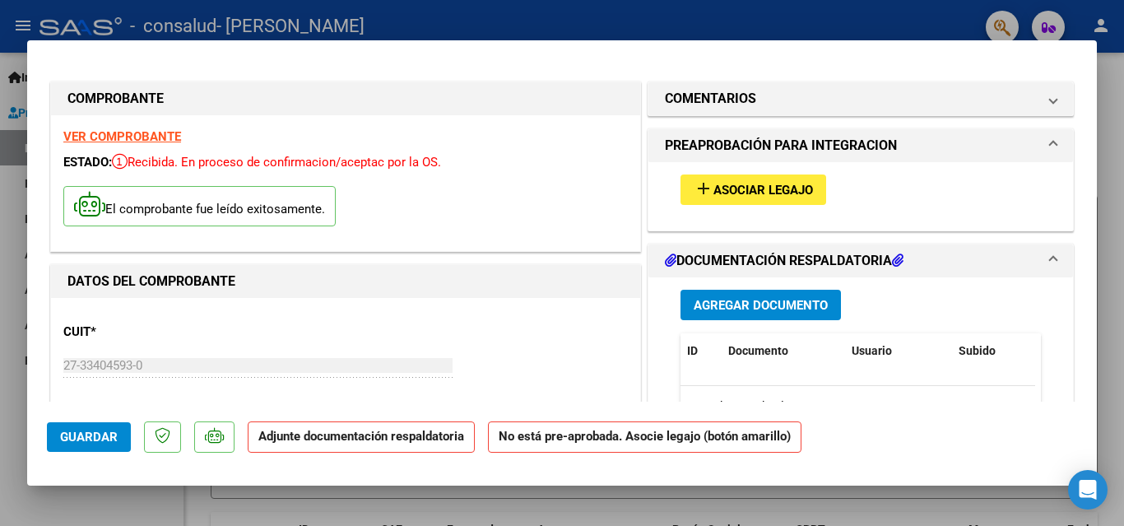
click at [721, 308] on span "Agregar Documento" at bounding box center [760, 305] width 134 height 15
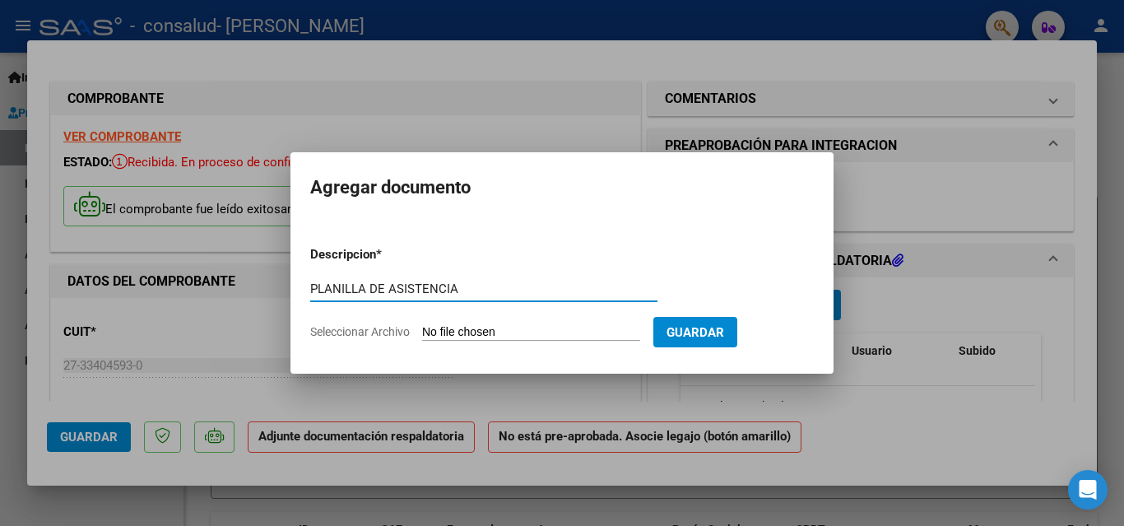
type input "PLANILLA DE ASISTENCIA"
click at [475, 331] on input "Seleccionar Archivo" at bounding box center [531, 333] width 218 height 16
type input "C:\fakepath\CamScanner [DATE] 13.14.pdf"
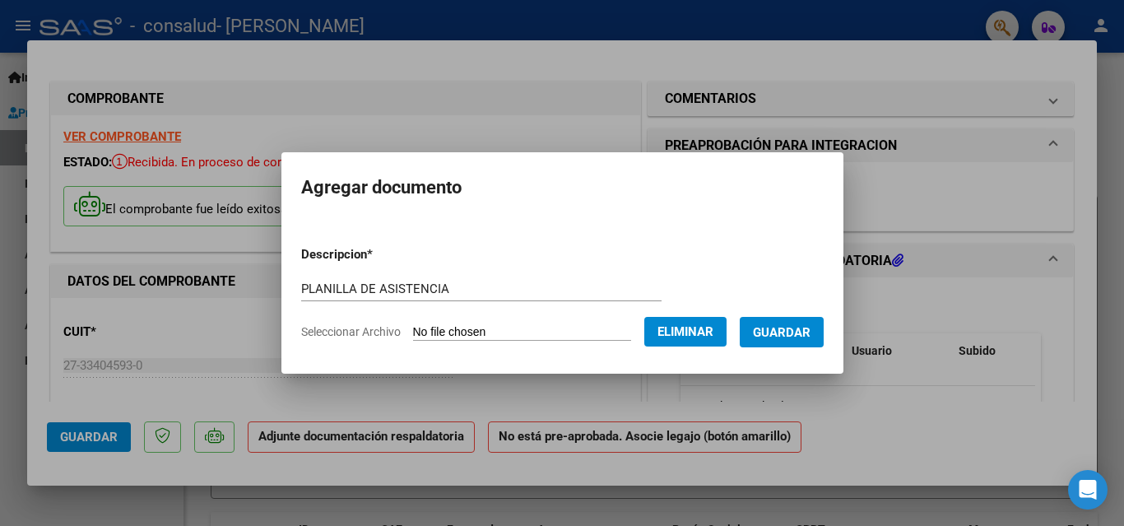
click at [390, 308] on form "Descripcion * PLANILLA DE ASISTENCIA Escriba aquí una descripcion Seleccionar A…" at bounding box center [562, 293] width 522 height 120
click at [802, 331] on span "Guardar" at bounding box center [782, 332] width 58 height 15
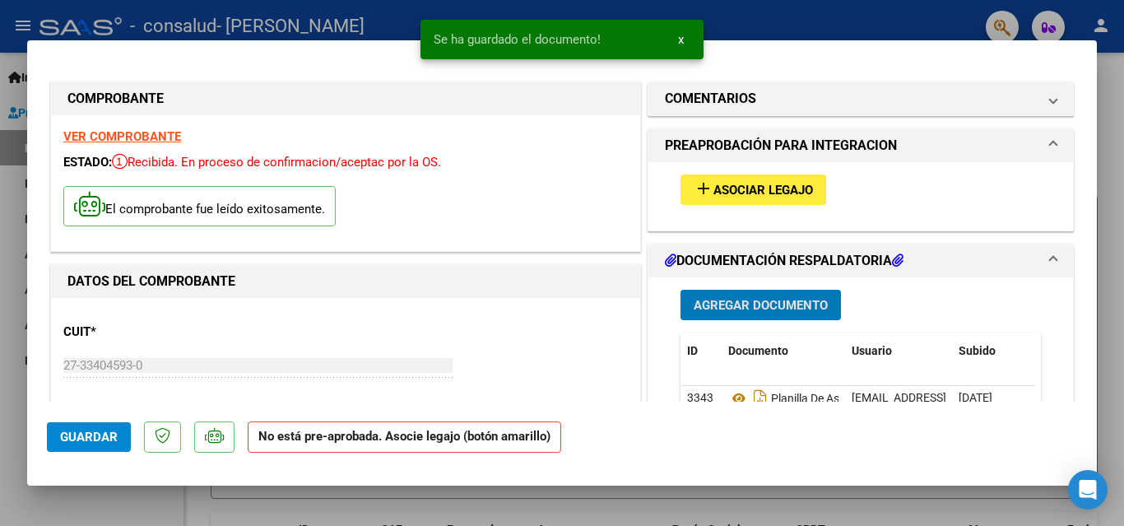
click at [744, 189] on span "Asociar Legajo" at bounding box center [763, 190] width 100 height 15
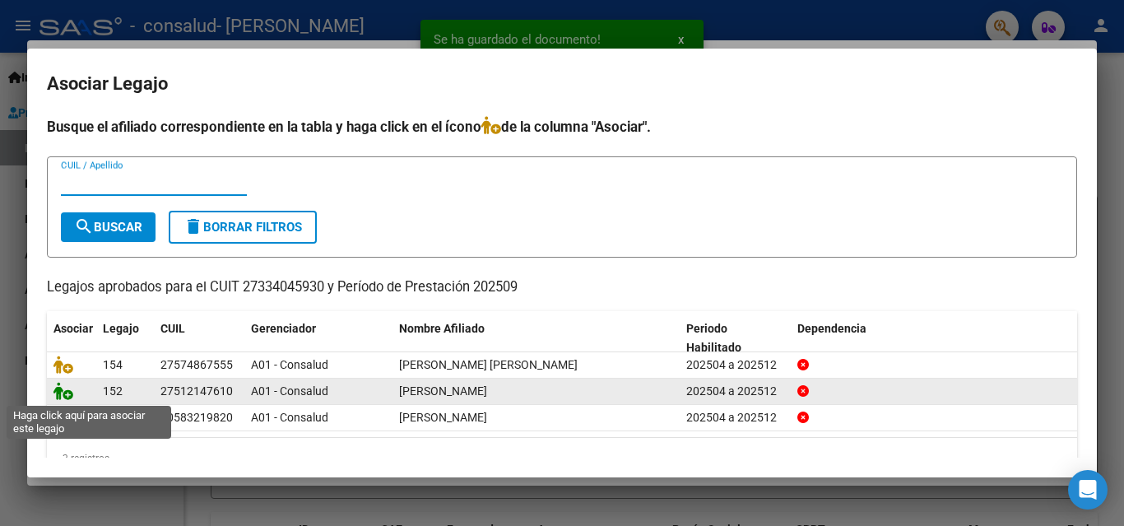
click at [58, 395] on icon at bounding box center [63, 391] width 20 height 18
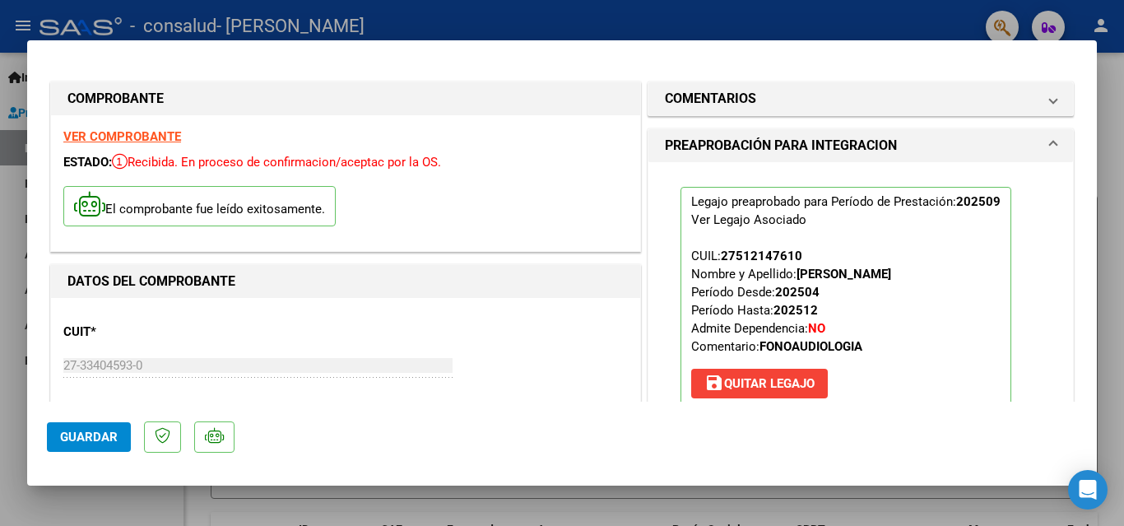
click at [87, 434] on span "Guardar" at bounding box center [89, 436] width 58 height 15
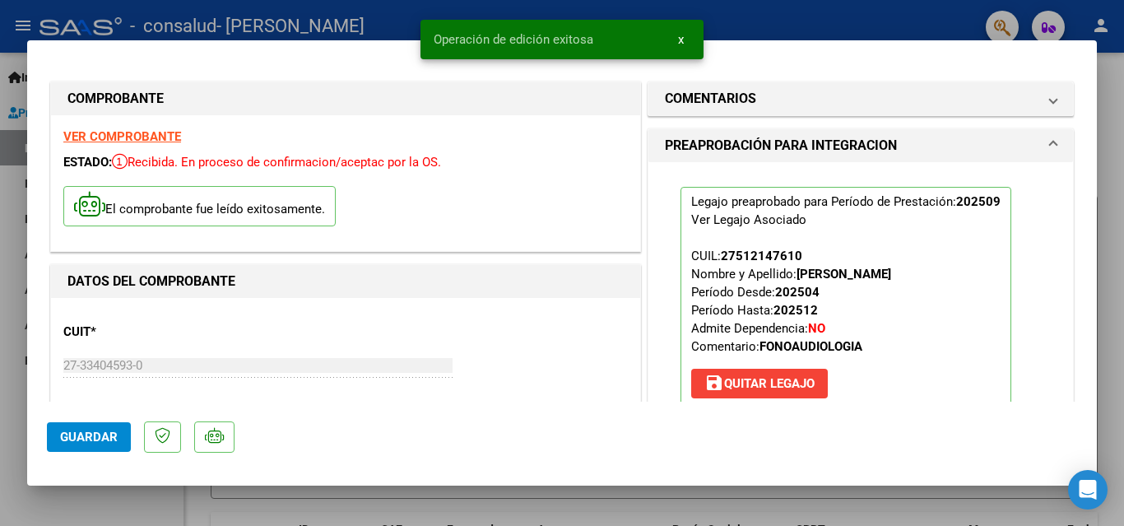
click at [860, 19] on div at bounding box center [562, 263] width 1124 height 526
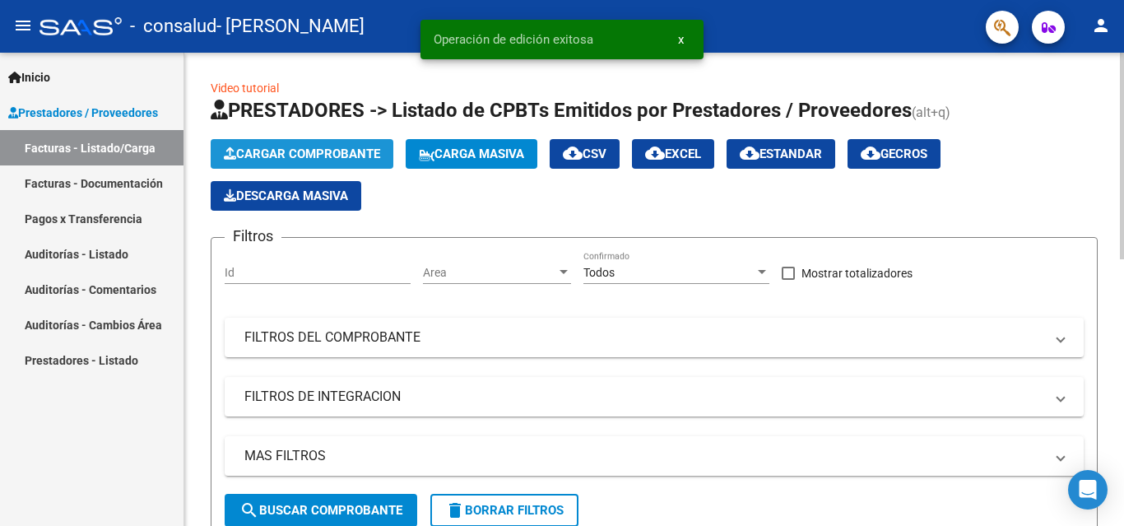
click at [323, 140] on button "Cargar Comprobante" at bounding box center [302, 154] width 183 height 30
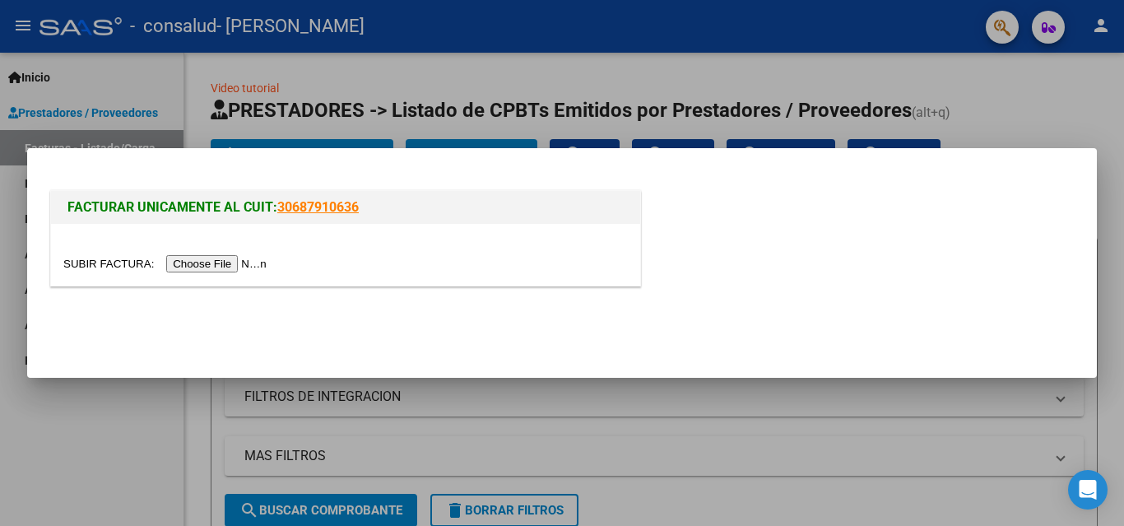
click at [231, 257] on input "file" at bounding box center [167, 263] width 208 height 17
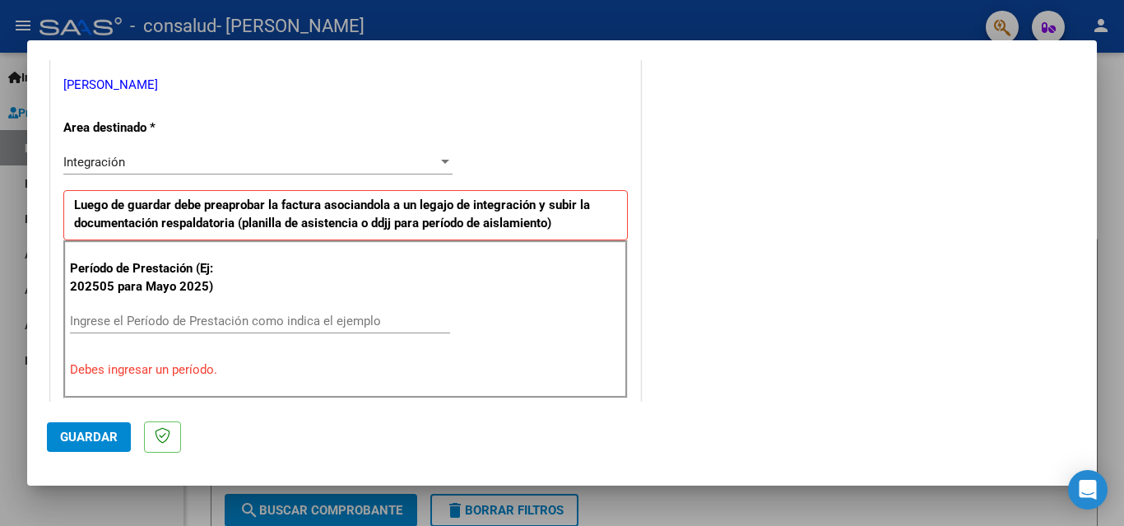
scroll to position [411, 0]
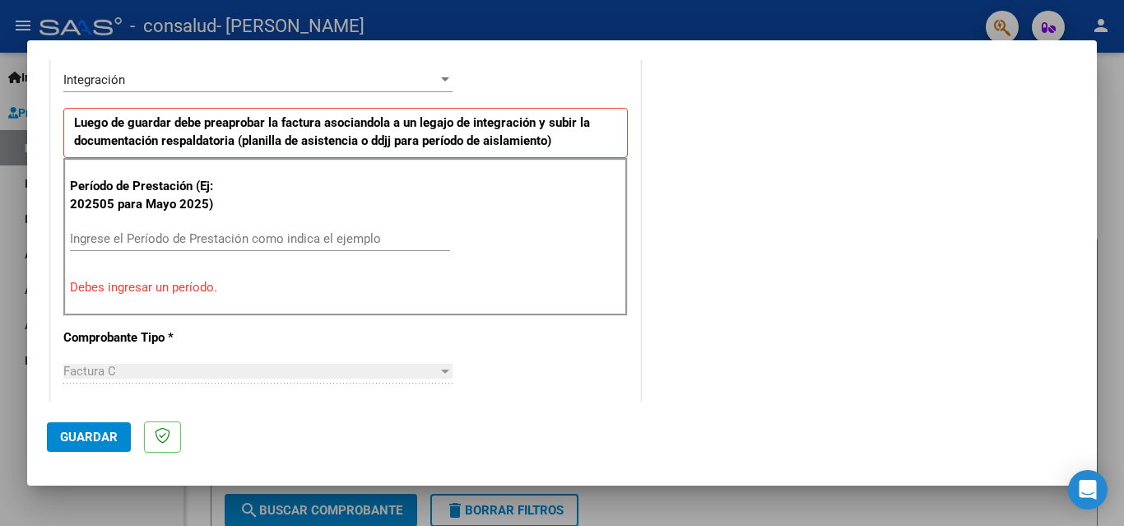
click at [103, 242] on input "Ingrese el Período de Prestación como indica el ejemplo" at bounding box center [260, 238] width 380 height 15
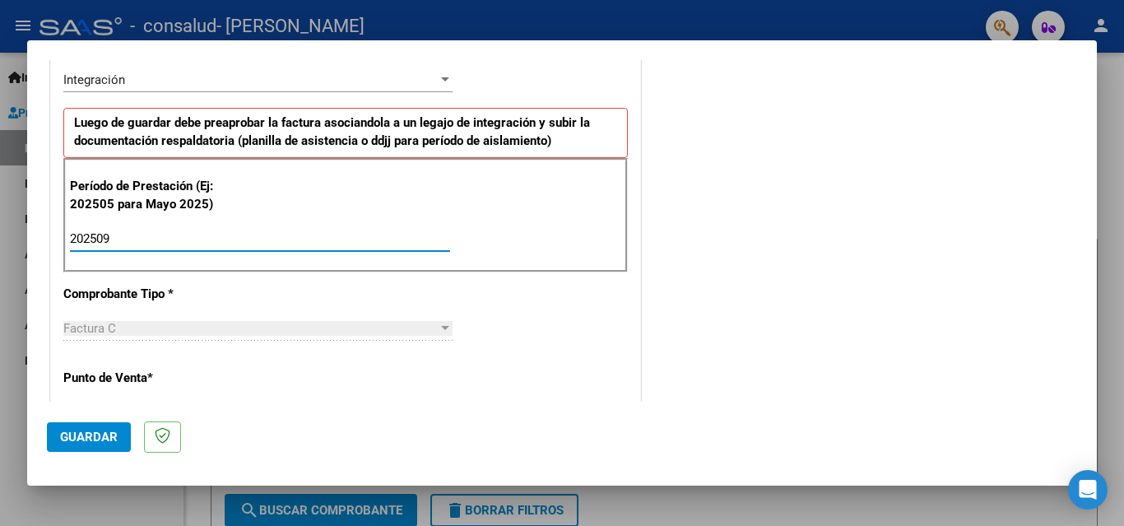
type input "202509"
click at [76, 436] on span "Guardar" at bounding box center [89, 436] width 58 height 15
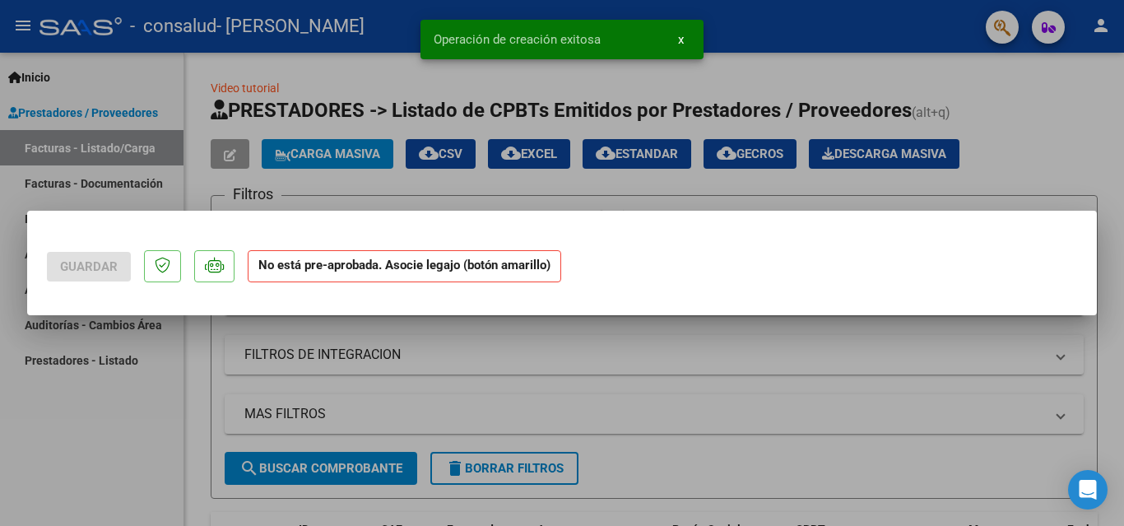
scroll to position [0, 0]
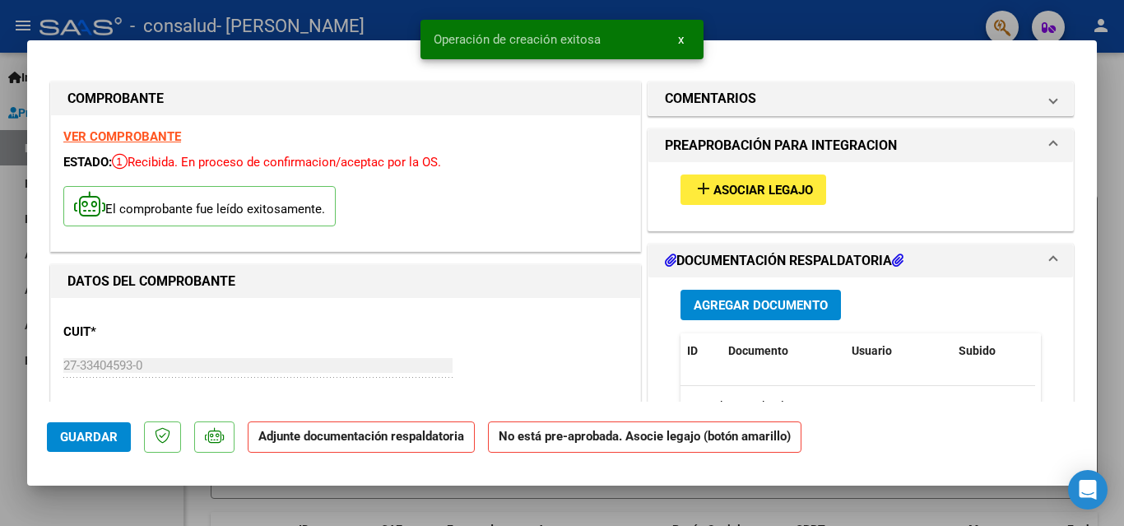
click at [730, 301] on span "Agregar Documento" at bounding box center [760, 305] width 134 height 15
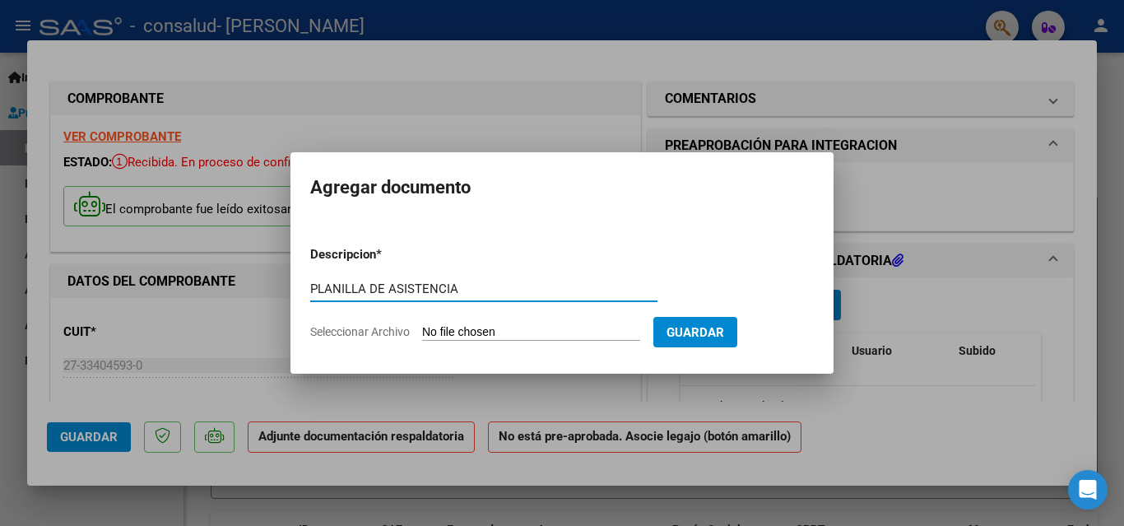
type input "PLANILLA DE ASISTENCIA"
click at [491, 326] on input "Seleccionar Archivo" at bounding box center [531, 333] width 218 height 16
type input "C:\fakepath\PLANILLA [PERSON_NAME].pdf"
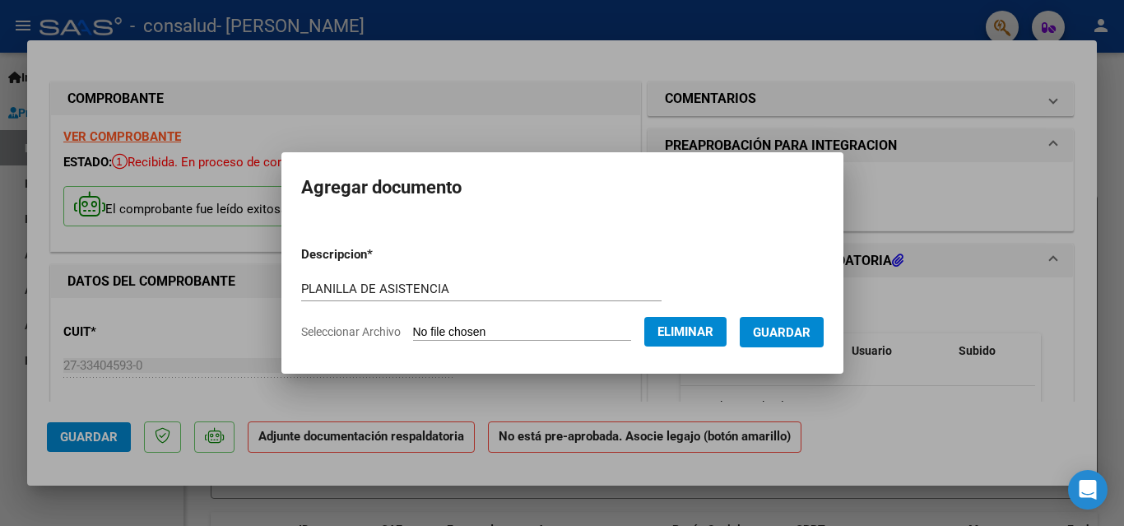
click at [795, 334] on span "Guardar" at bounding box center [782, 332] width 58 height 15
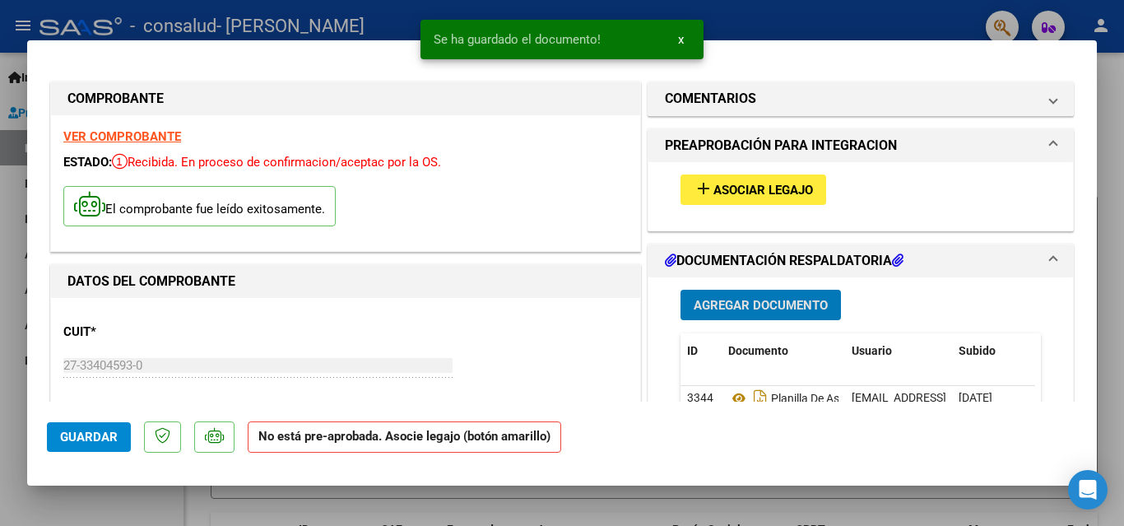
click at [731, 185] on span "Asociar Legajo" at bounding box center [763, 190] width 100 height 15
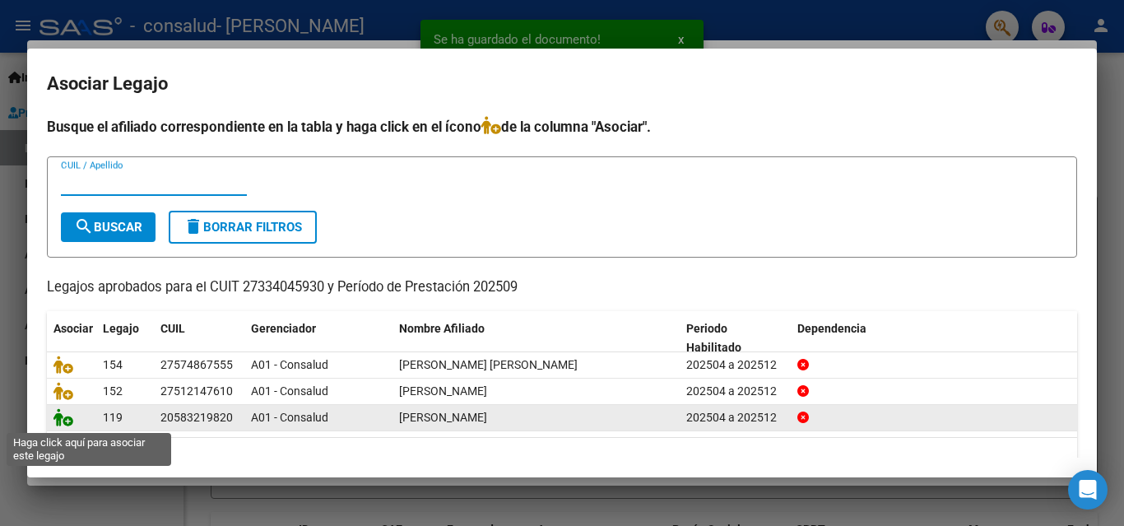
click at [63, 419] on icon at bounding box center [63, 417] width 20 height 18
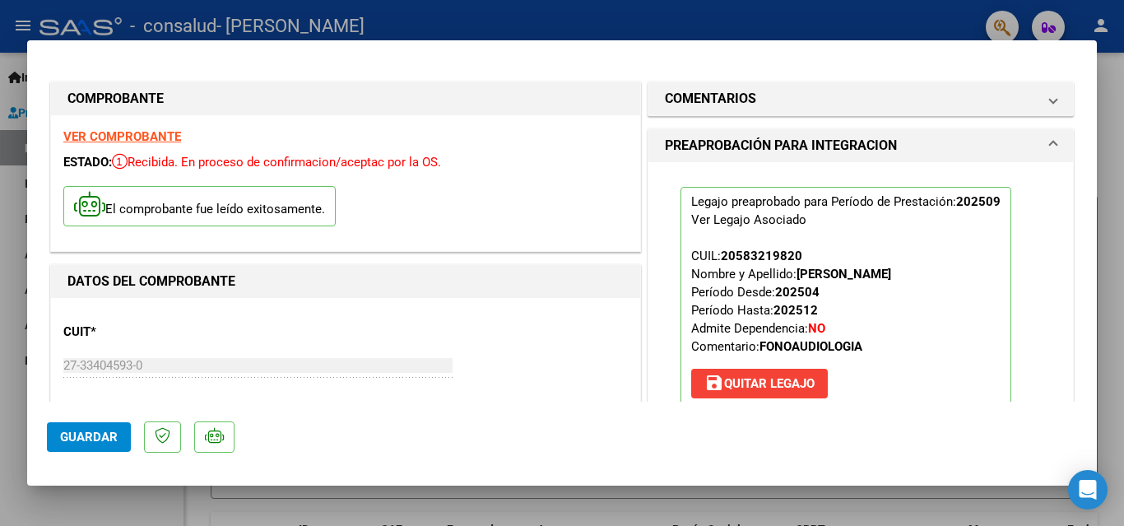
click at [93, 434] on span "Guardar" at bounding box center [89, 436] width 58 height 15
click at [890, 24] on div at bounding box center [562, 263] width 1124 height 526
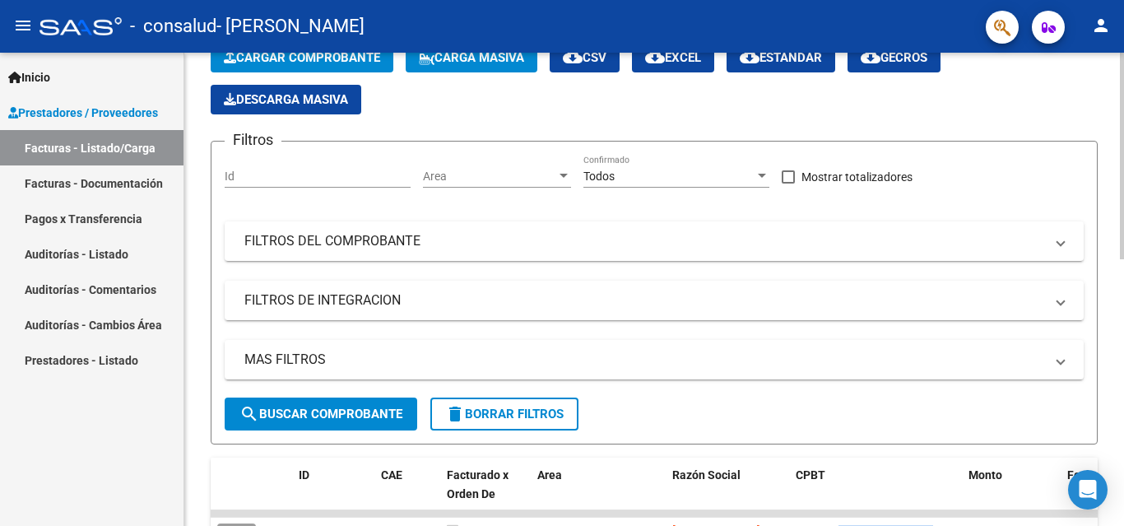
scroll to position [411, 0]
